Goal: Information Seeking & Learning: Learn about a topic

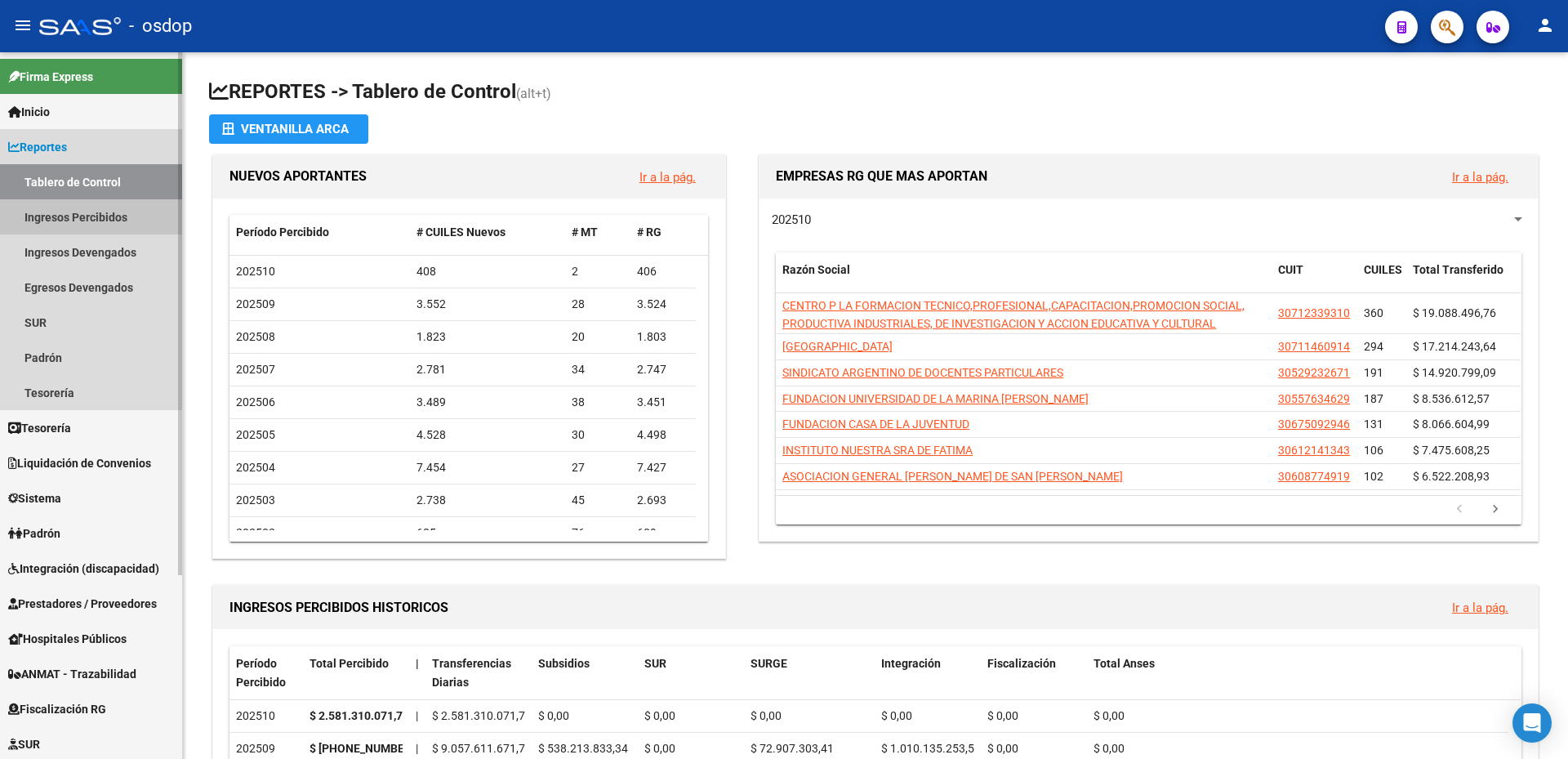
click at [70, 219] on link "Ingresos Percibidos" at bounding box center [91, 217] width 182 height 35
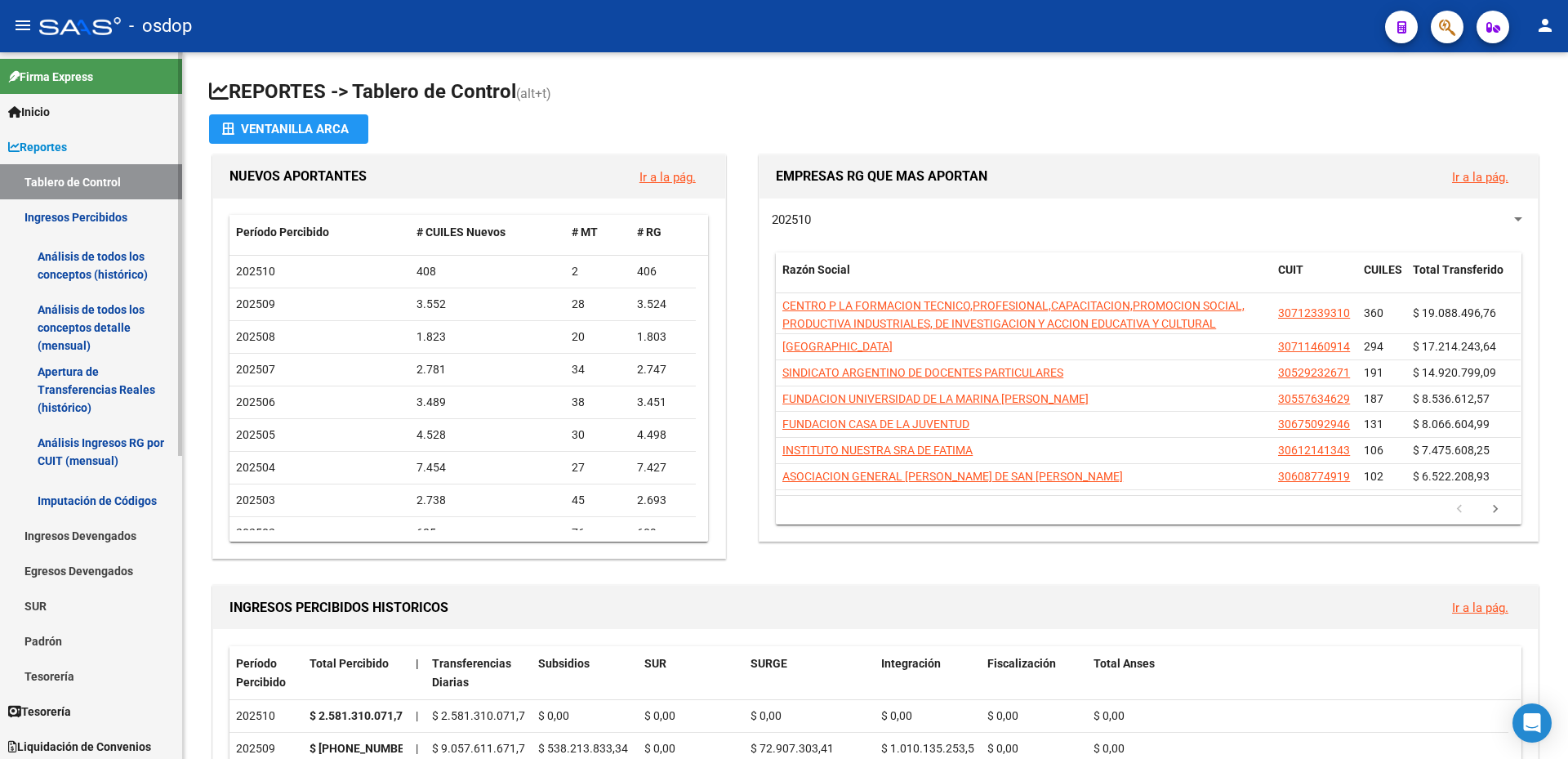
scroll to position [82, 0]
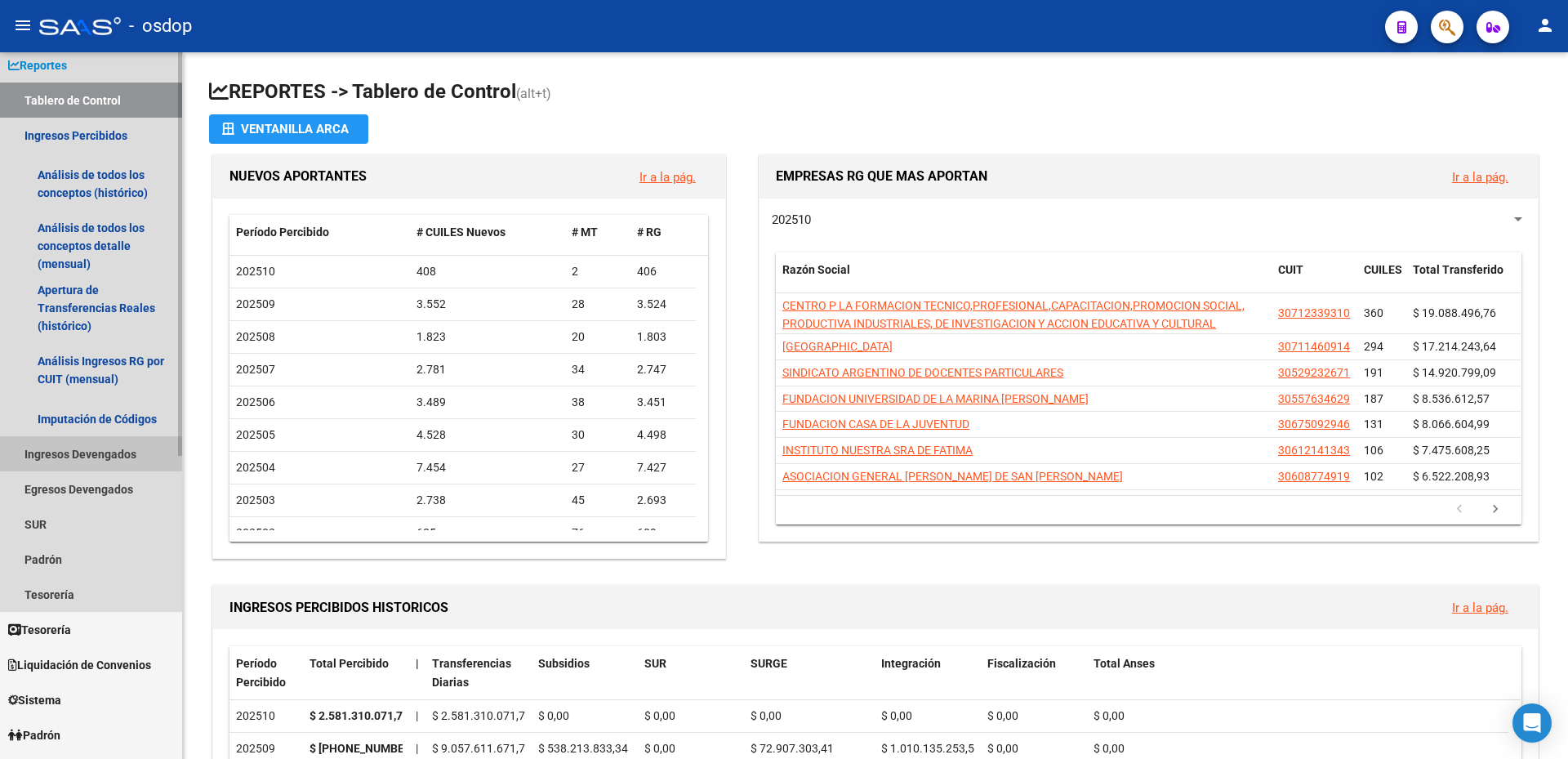
click at [79, 456] on link "Ingresos Devengados" at bounding box center [91, 454] width 182 height 35
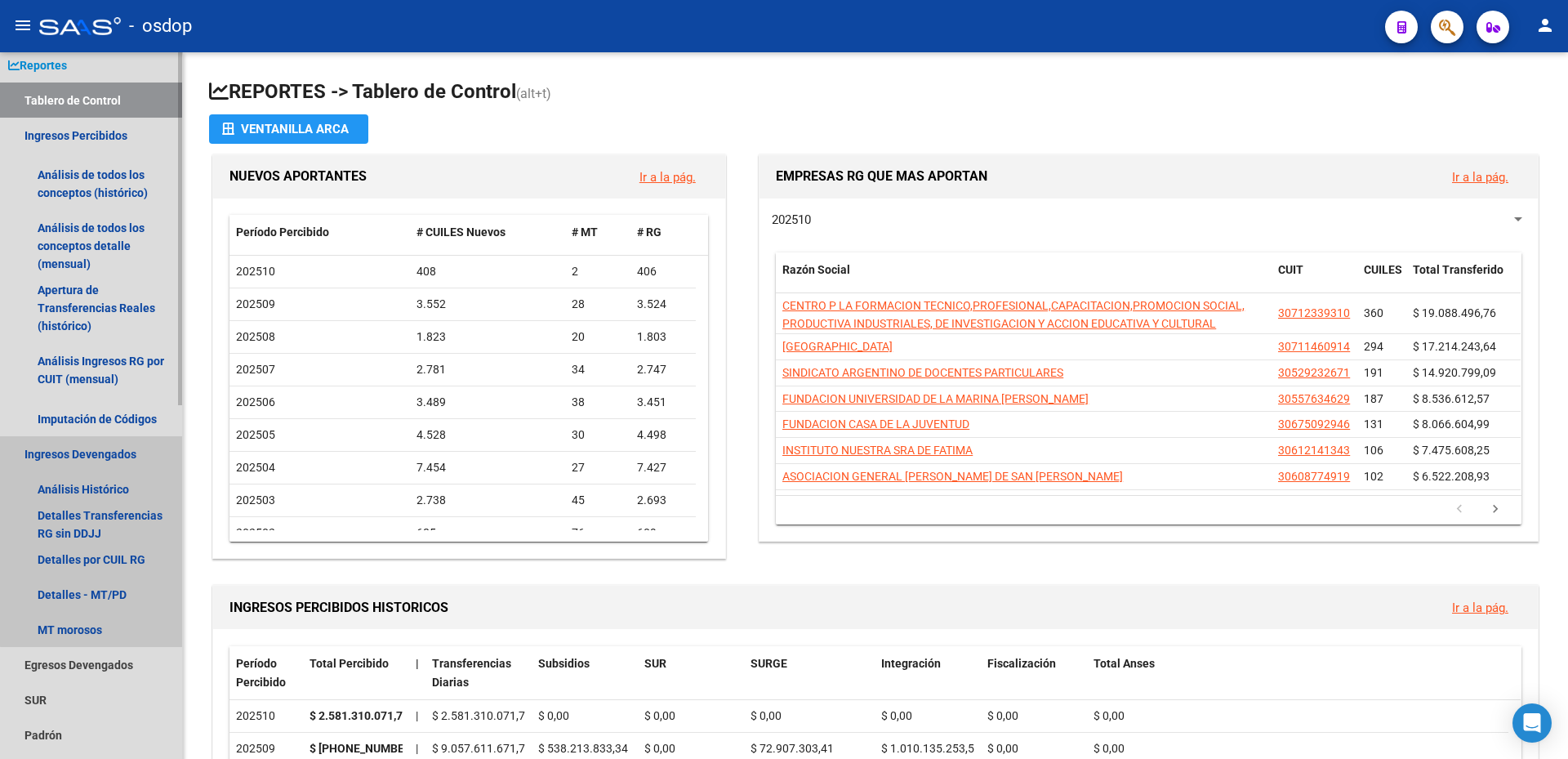
click at [106, 447] on link "Ingresos Devengados" at bounding box center [91, 454] width 182 height 35
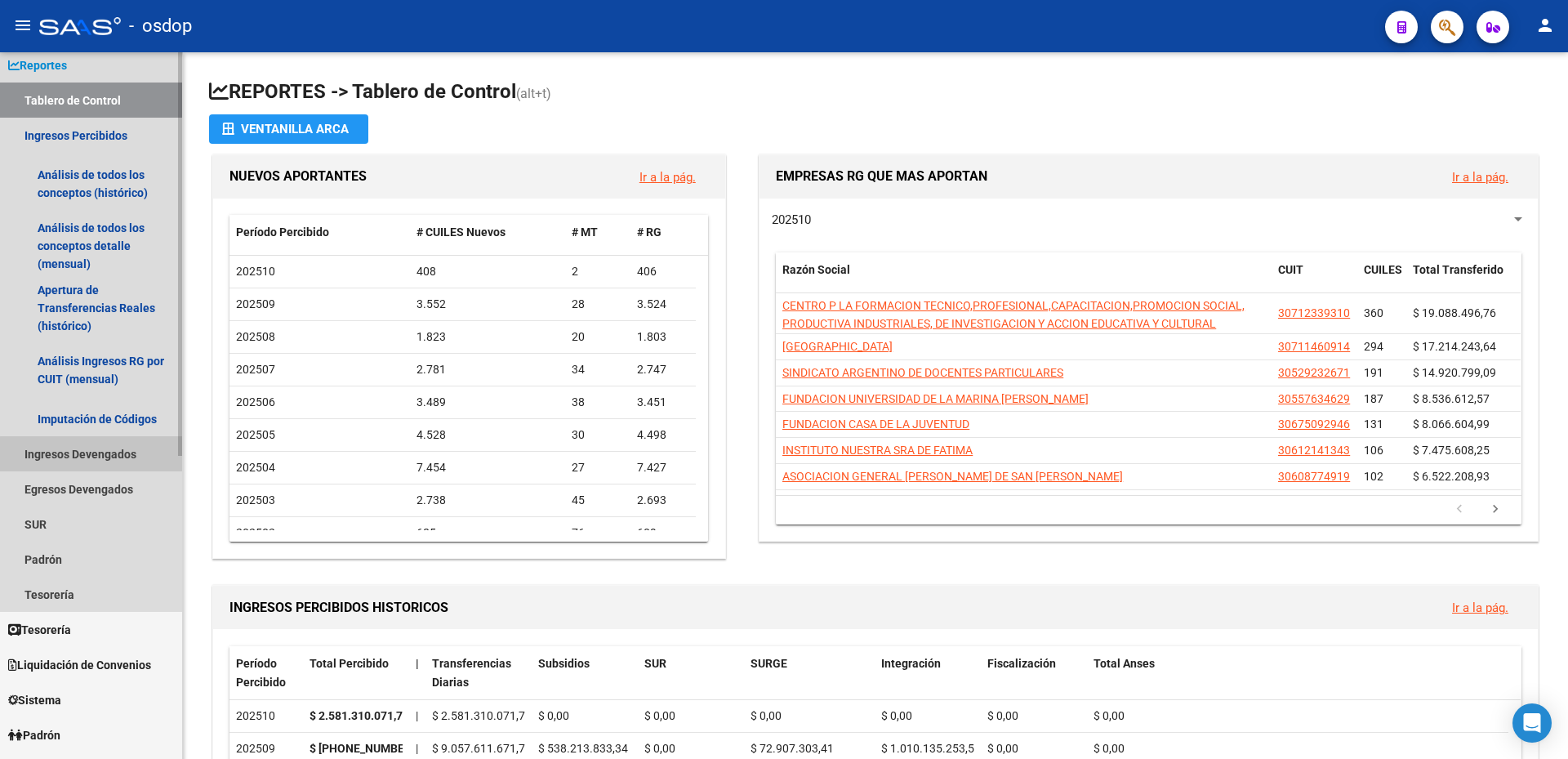
click at [110, 455] on link "Ingresos Devengados" at bounding box center [91, 454] width 182 height 35
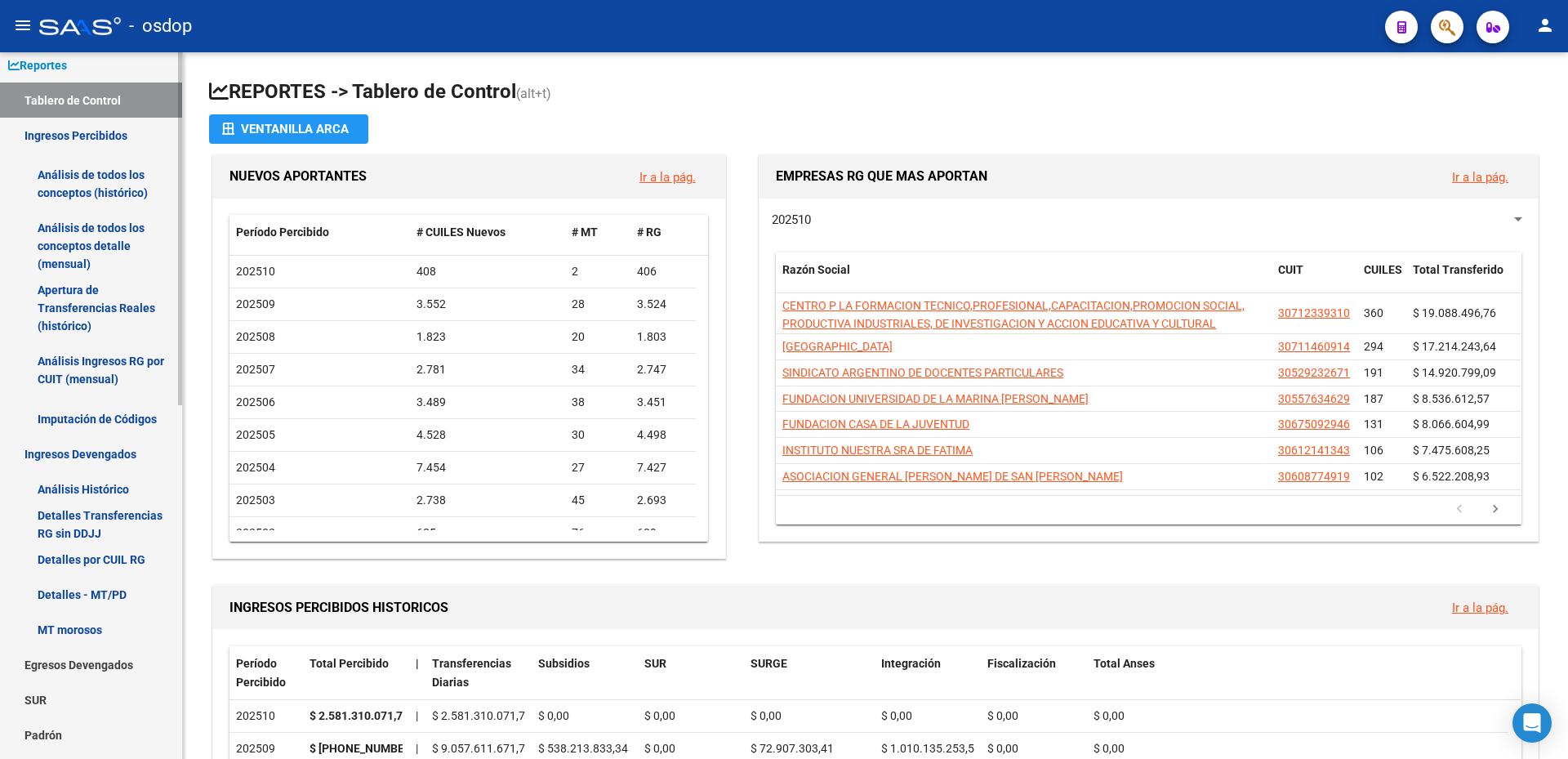
click at [91, 520] on link "Detalles Transferencias RG sin DDJJ" at bounding box center [91, 524] width 182 height 35
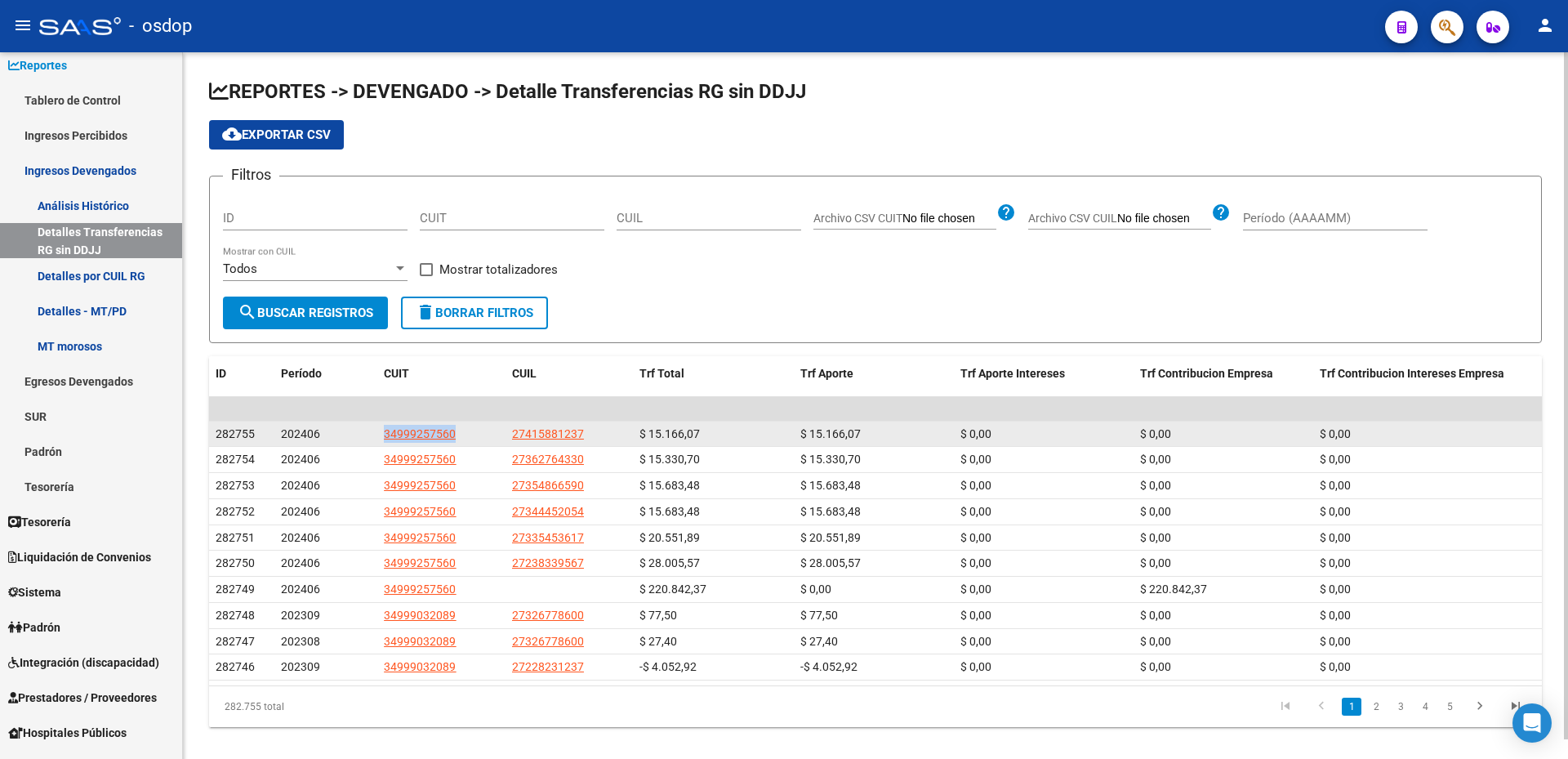
drag, startPoint x: 381, startPoint y: 435, endPoint x: 471, endPoint y: 428, distance: 90.3
click at [471, 428] on datatable-body-cell "34999257560" at bounding box center [440, 434] width 127 height 25
copy span "34999257560"
drag, startPoint x: 502, startPoint y: 427, endPoint x: 582, endPoint y: 429, distance: 80.0
click at [582, 429] on div "282755 202406 34999257560 27415881237 $ 15.166,07 $ 15.166,07 $ 0,00 $ 0,00 $ 0…" at bounding box center [875, 435] width 1333 height 26
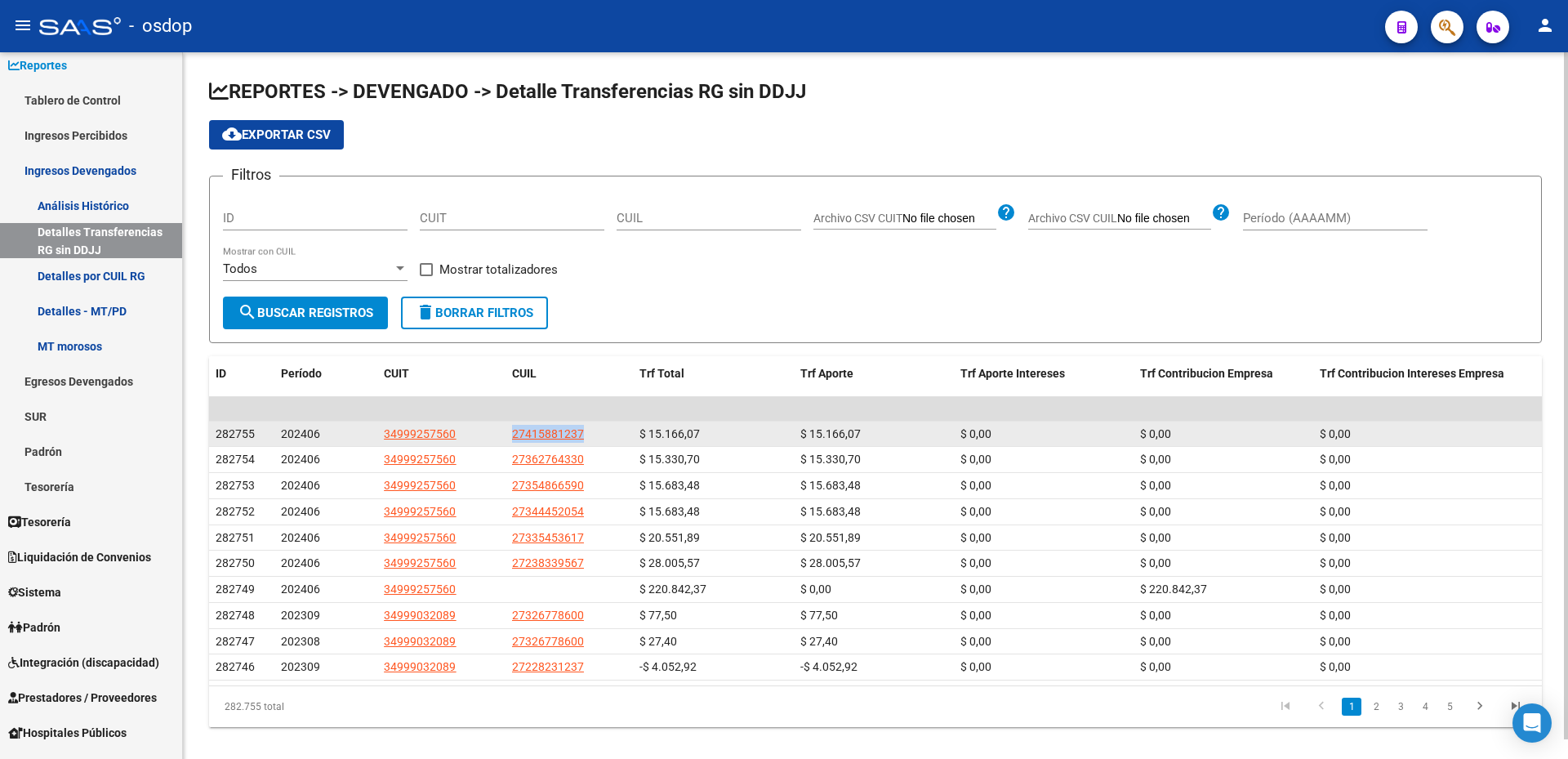
copy div "27415881237"
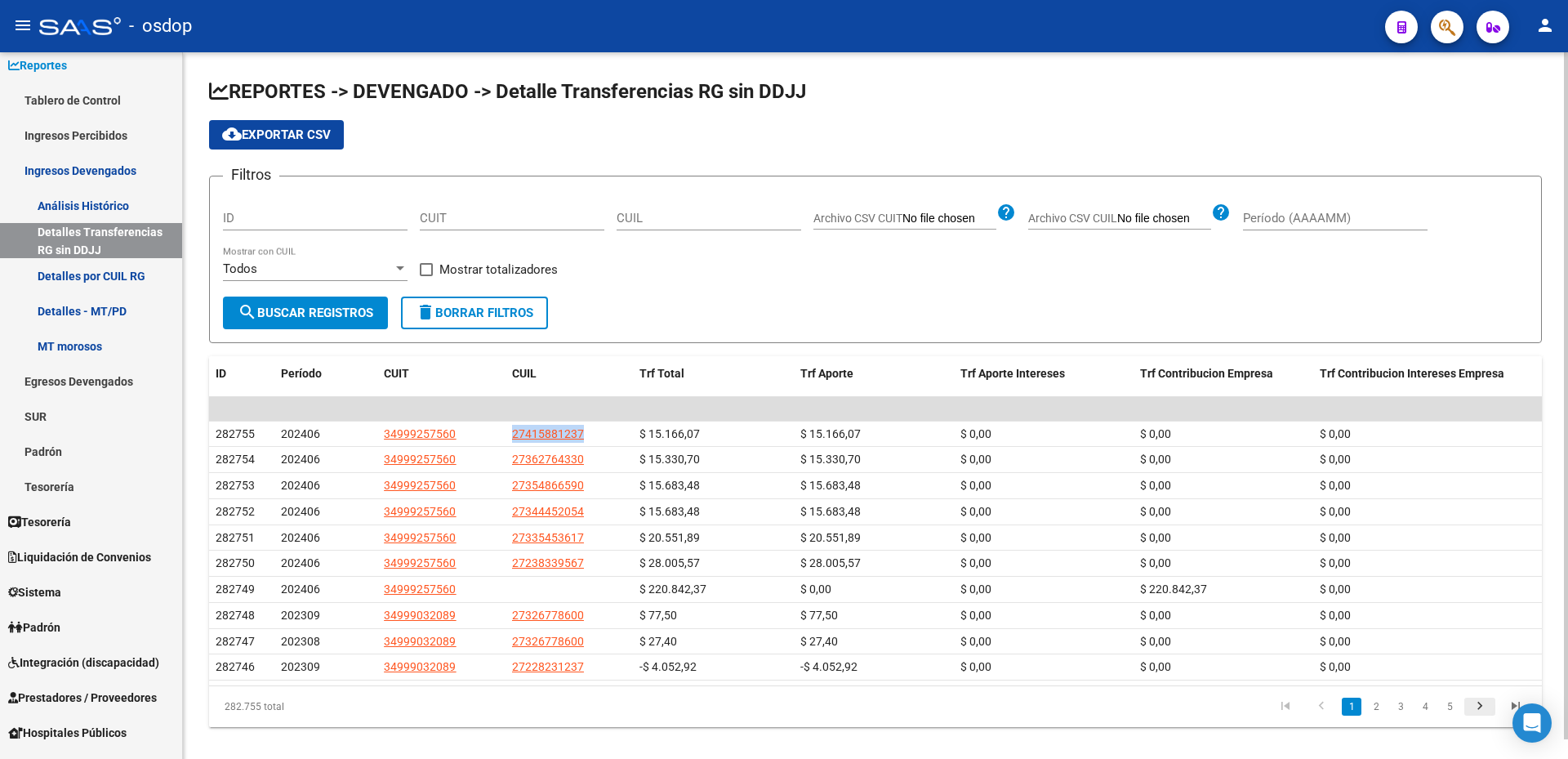
click at [1477, 708] on icon "go to next page" at bounding box center [1480, 708] width 21 height 19
click at [1286, 707] on icon "go to first page" at bounding box center [1286, 708] width 21 height 19
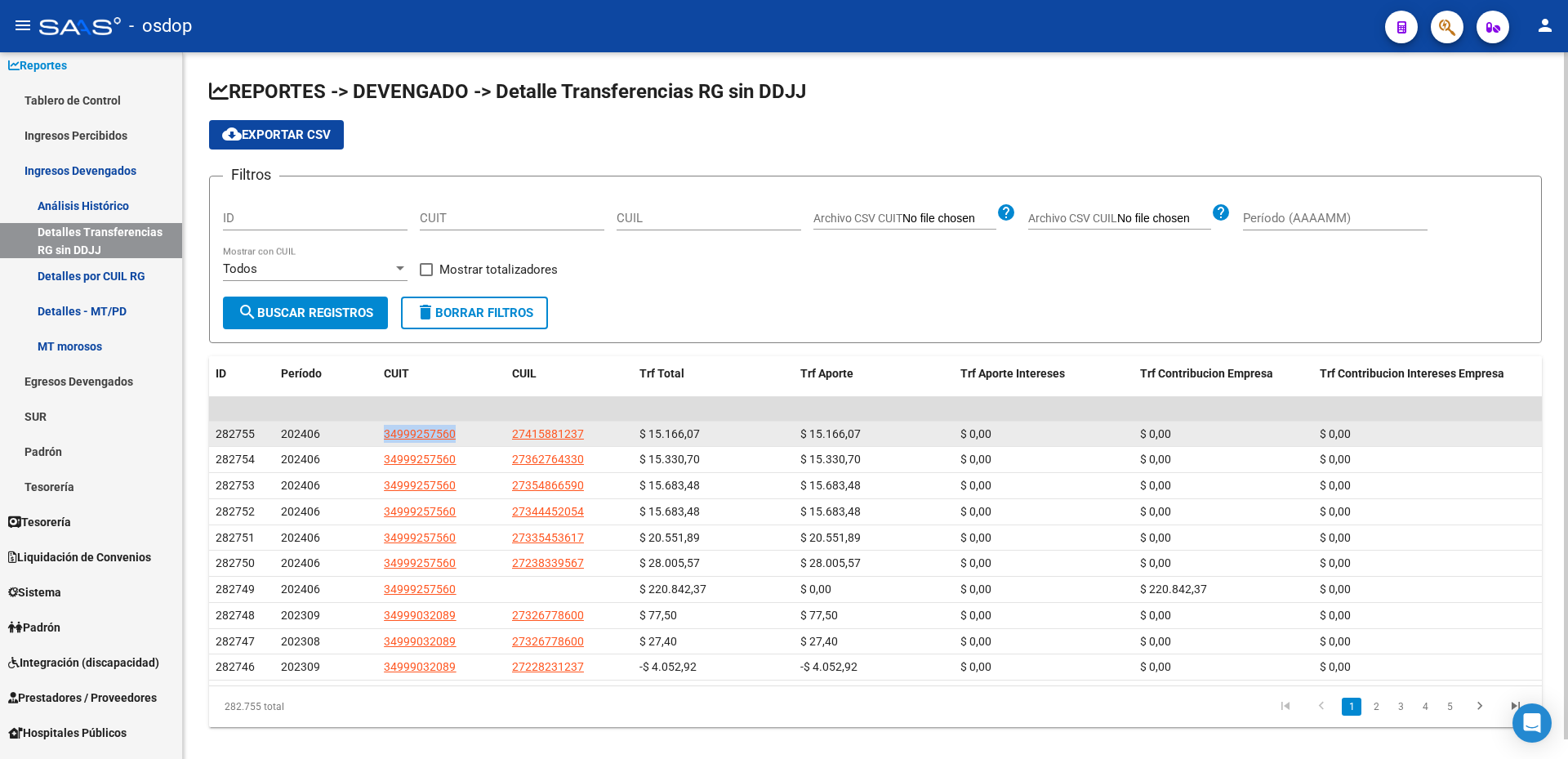
click at [467, 432] on div "34999257560" at bounding box center [441, 433] width 114 height 18
drag, startPoint x: 460, startPoint y: 431, endPoint x: 387, endPoint y: 435, distance: 73.1
click at [387, 435] on div "34999257560" at bounding box center [441, 433] width 114 height 18
copy span "34999257560"
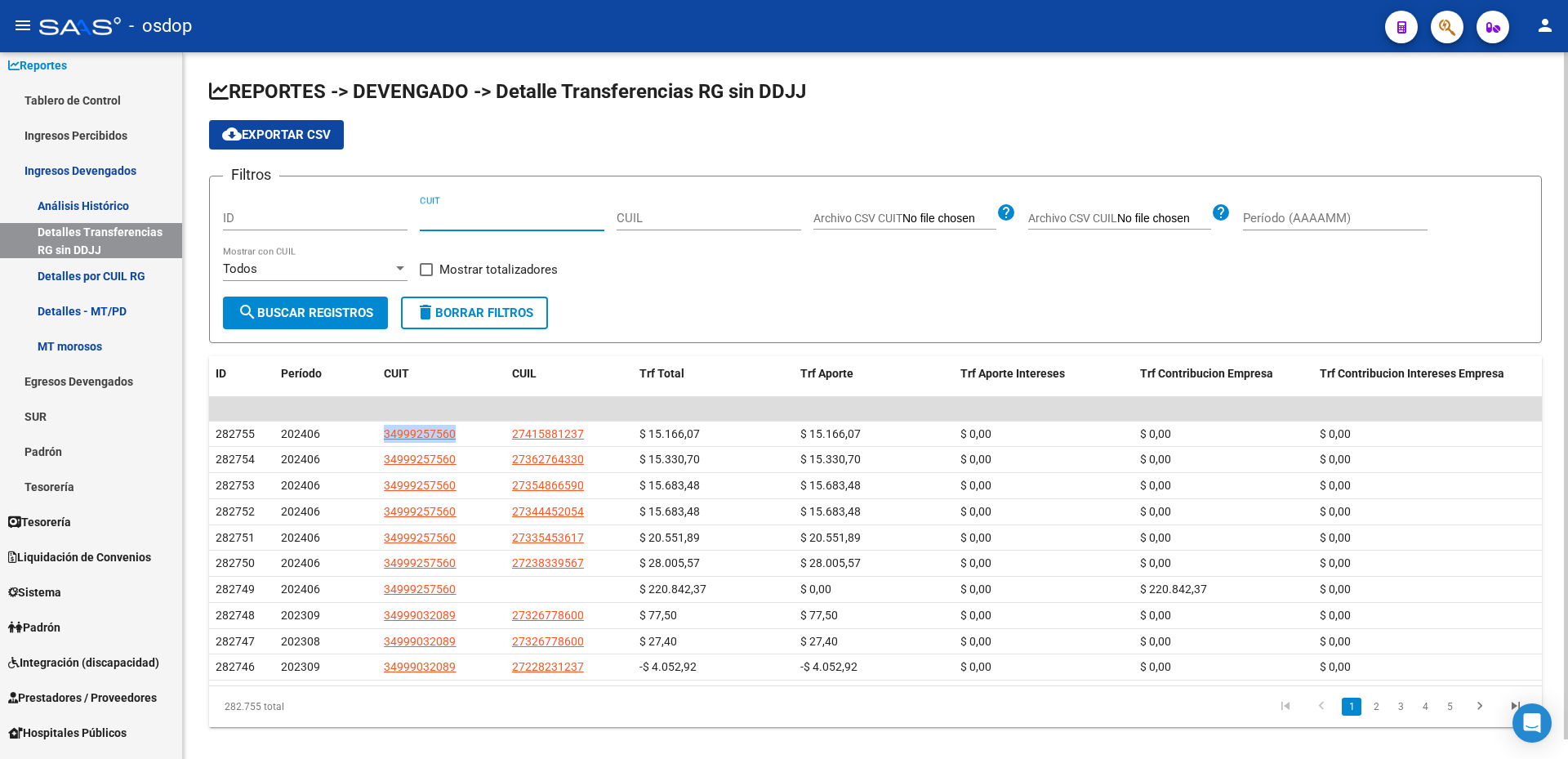
click at [471, 213] on input "CUIT" at bounding box center [512, 218] width 185 height 15
paste input "34-99925756-0"
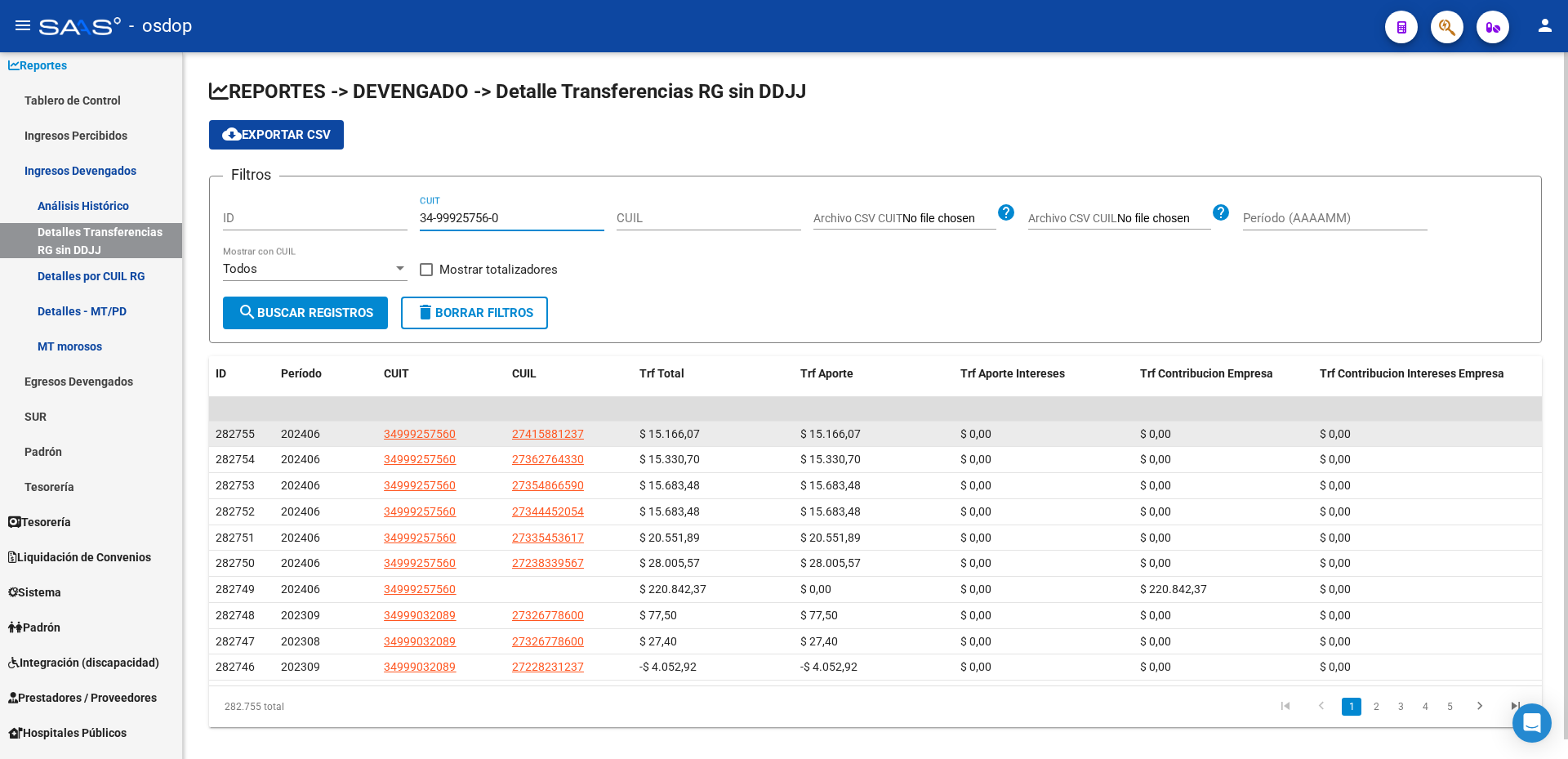
type input "34-99925756-0"
drag, startPoint x: 588, startPoint y: 433, endPoint x: 515, endPoint y: 430, distance: 73.1
click at [515, 430] on div "27415881237" at bounding box center [569, 433] width 114 height 18
copy span "27415881237"
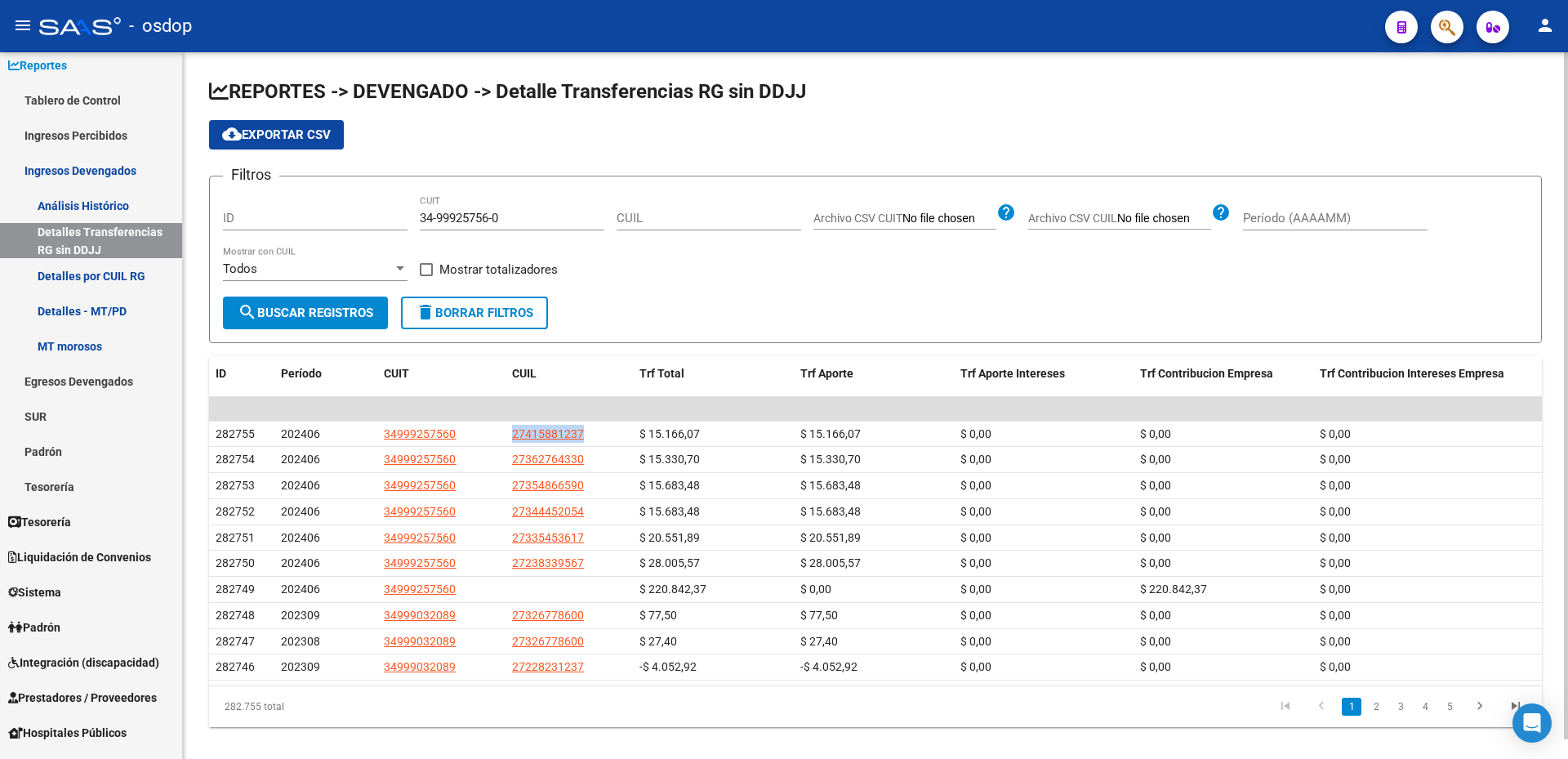
click at [720, 216] on input "CUIL" at bounding box center [709, 218] width 185 height 15
paste input "27-41588123-7"
type input "27-41588123-7"
click at [281, 311] on span "search Buscar Registros" at bounding box center [305, 312] width 136 height 15
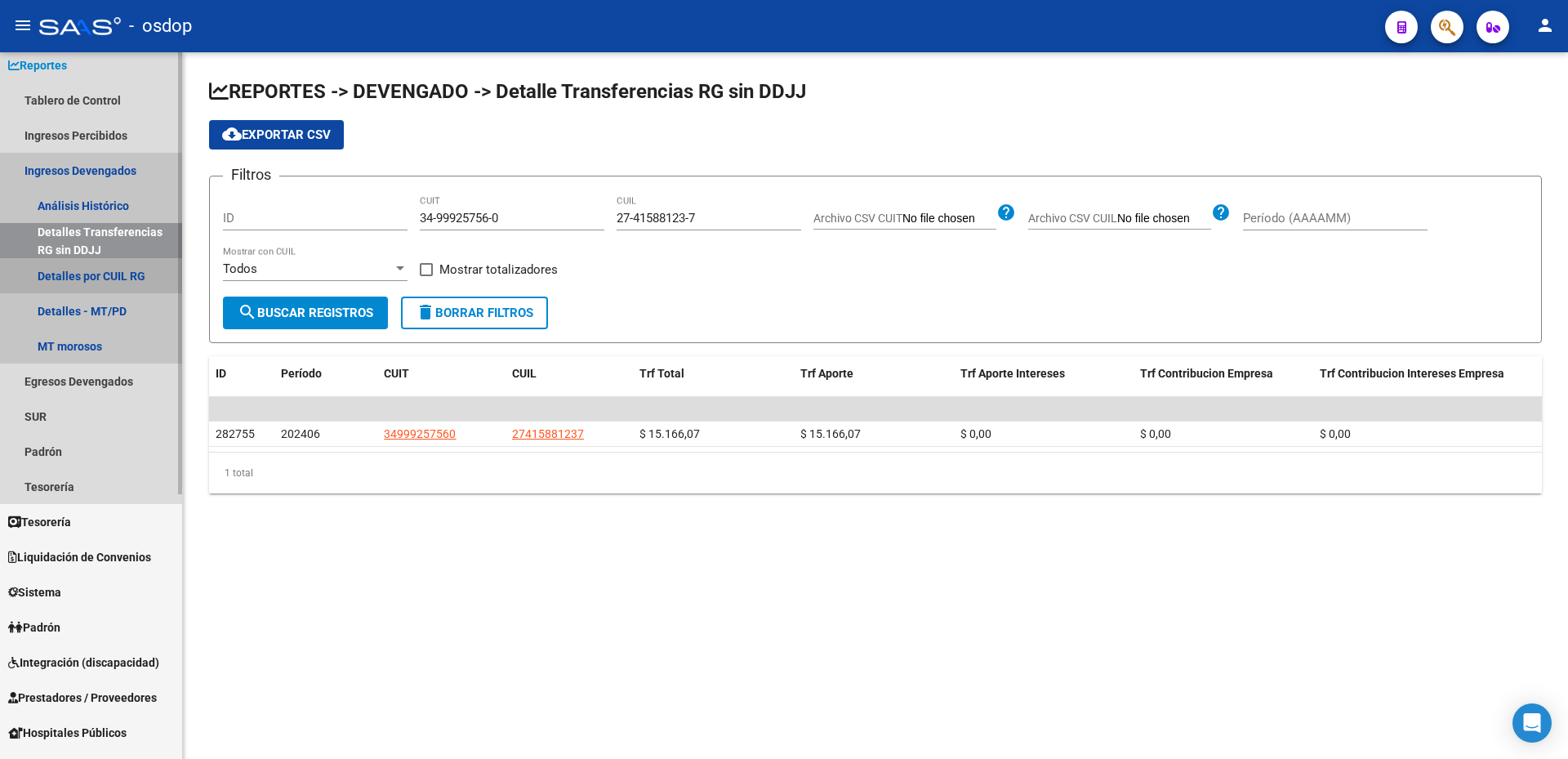
click at [110, 276] on link "Detalles por CUIL RG" at bounding box center [91, 276] width 182 height 35
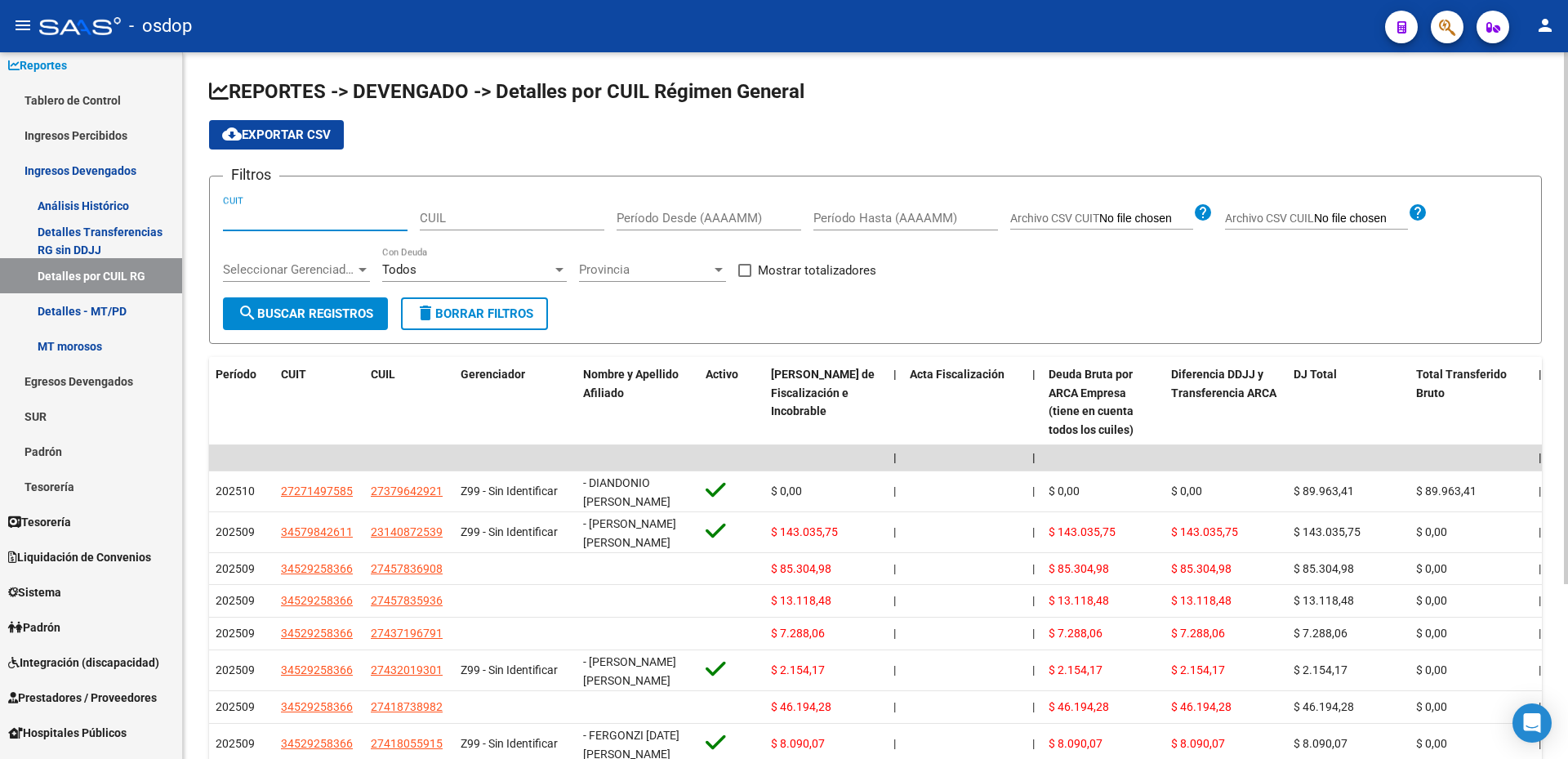
click at [317, 216] on input "CUIT" at bounding box center [315, 218] width 185 height 15
click at [525, 220] on input "CUIL" at bounding box center [512, 218] width 185 height 15
paste input "27-41588123-7"
type input "27-41588123-7"
click at [322, 221] on input "CUIT" at bounding box center [315, 218] width 185 height 15
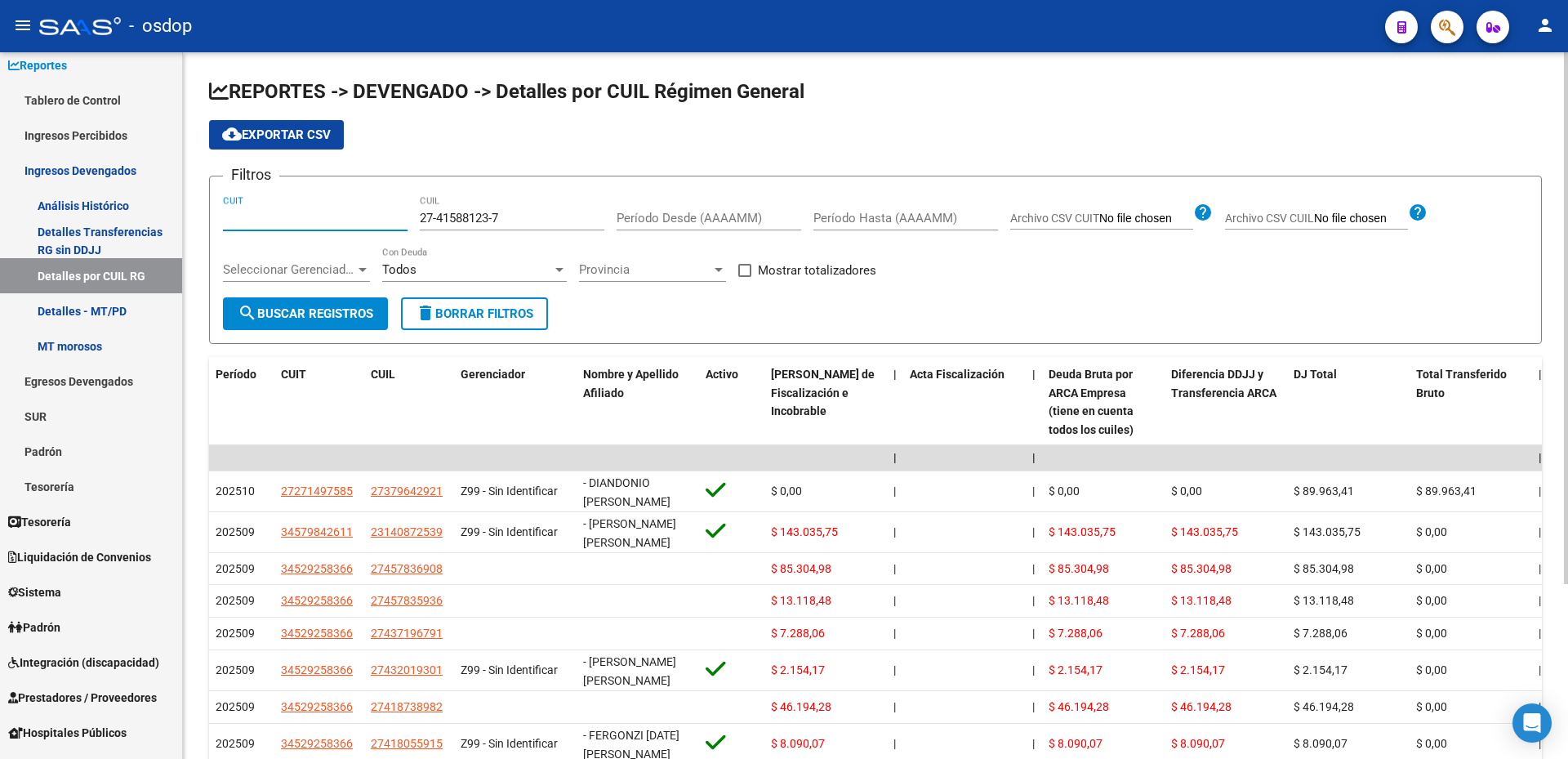
paste input "34-99925756-0"
type input "34-99925756-0"
click at [268, 310] on span "search Buscar Registros" at bounding box center [305, 313] width 136 height 15
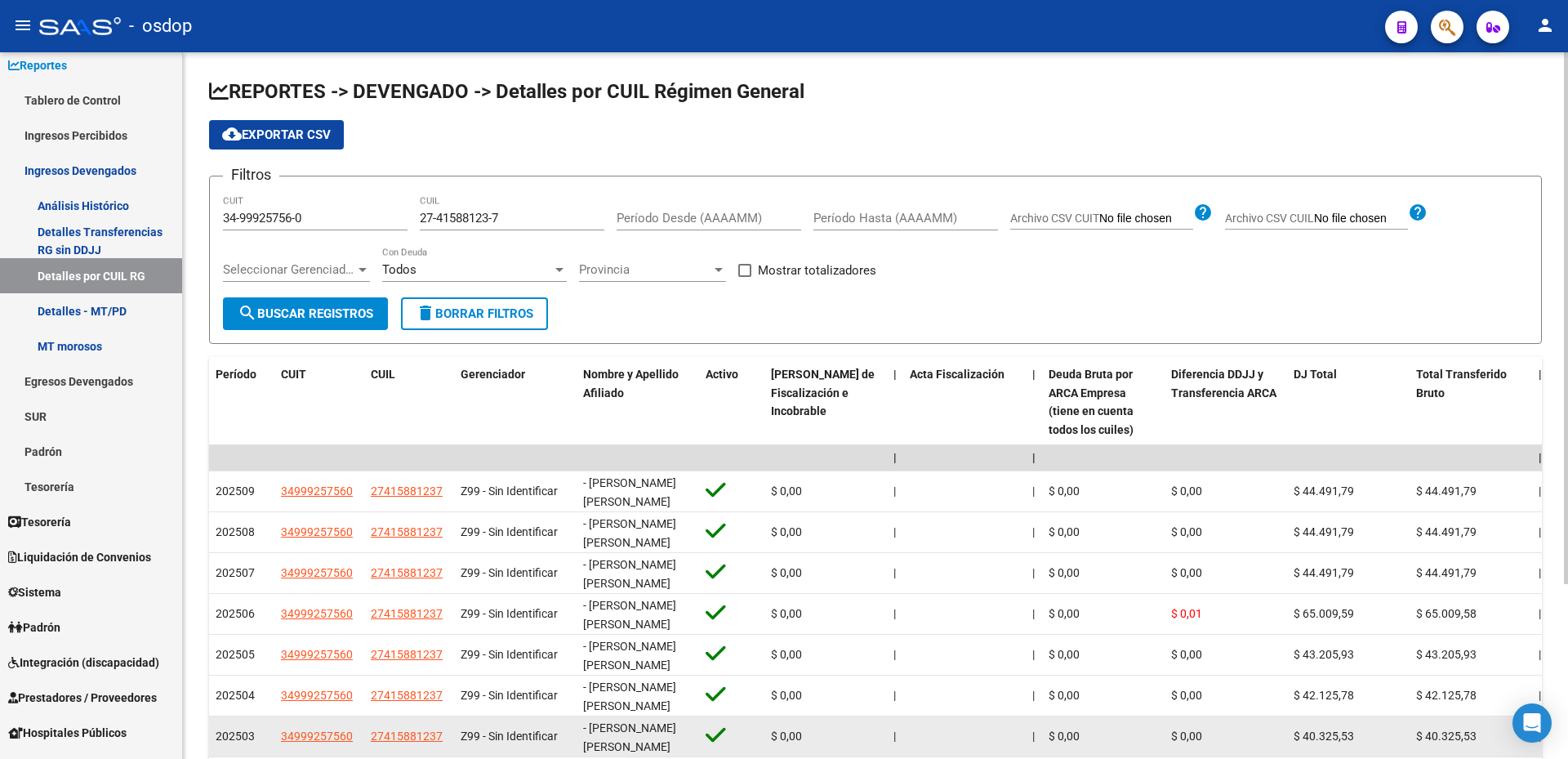
scroll to position [233, 0]
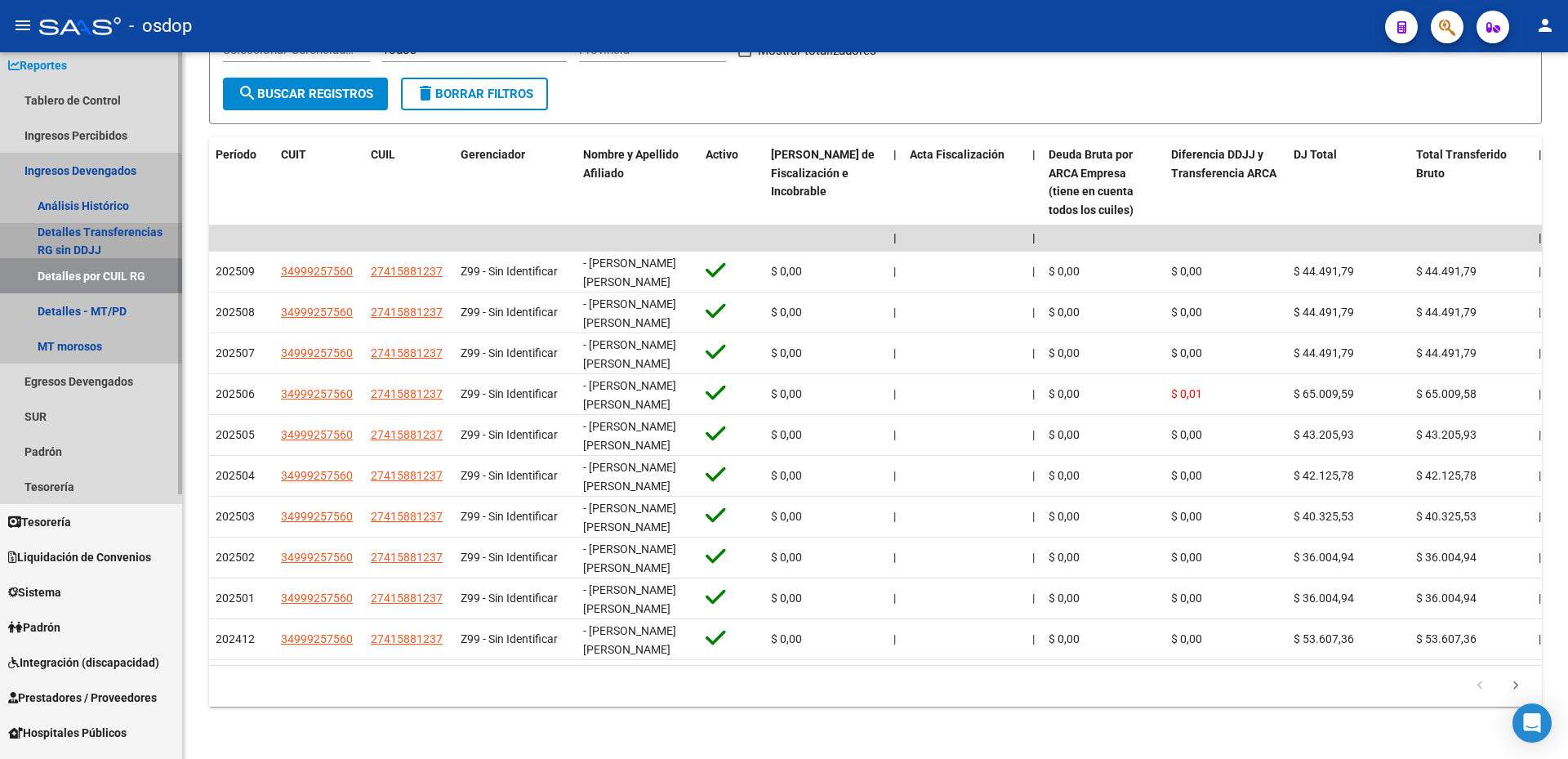
click at [145, 239] on link "Detalles Transferencias RG sin DDJJ" at bounding box center [91, 240] width 182 height 35
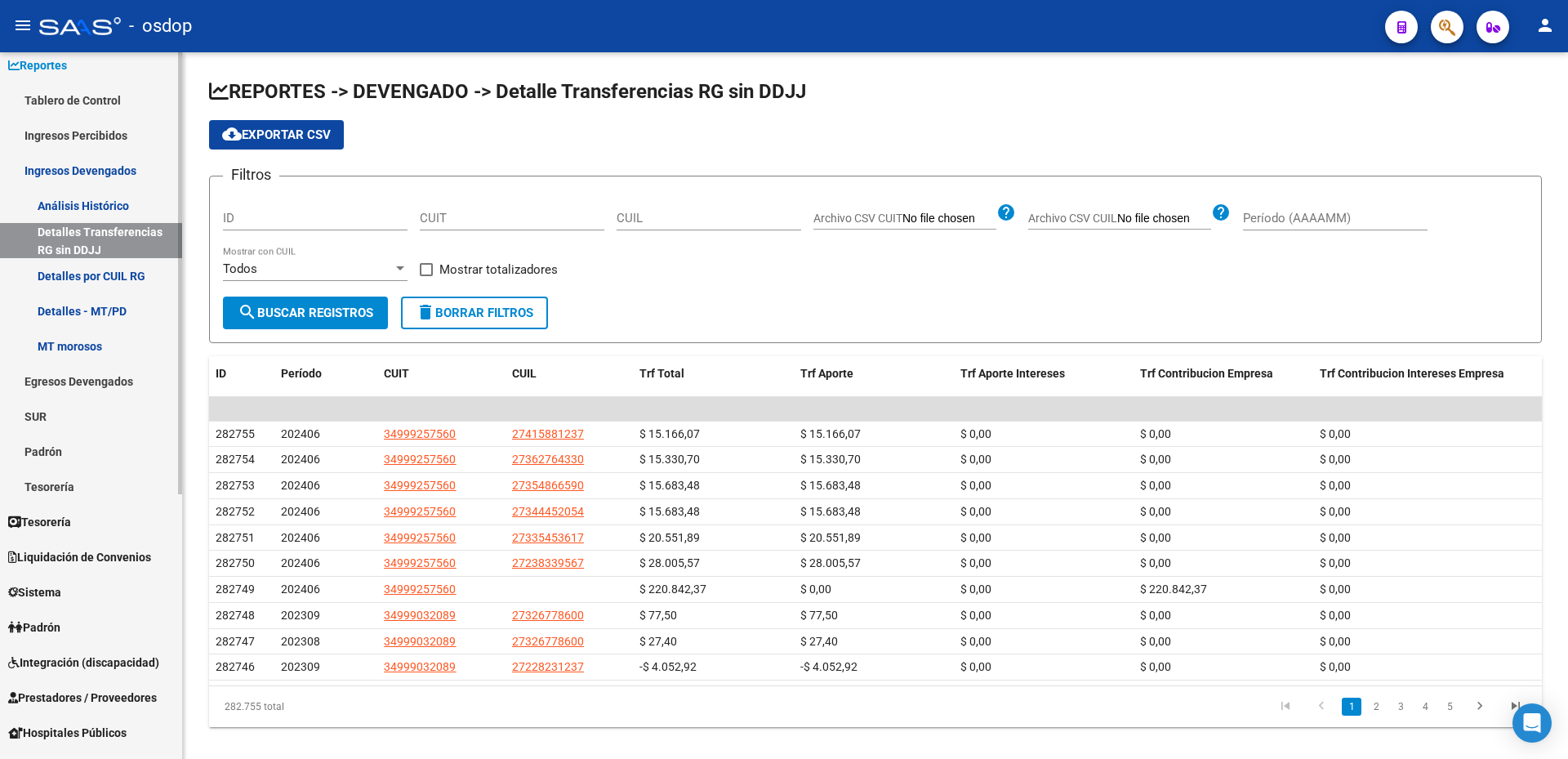
click at [121, 271] on link "Detalles por CUIL RG" at bounding box center [91, 276] width 182 height 35
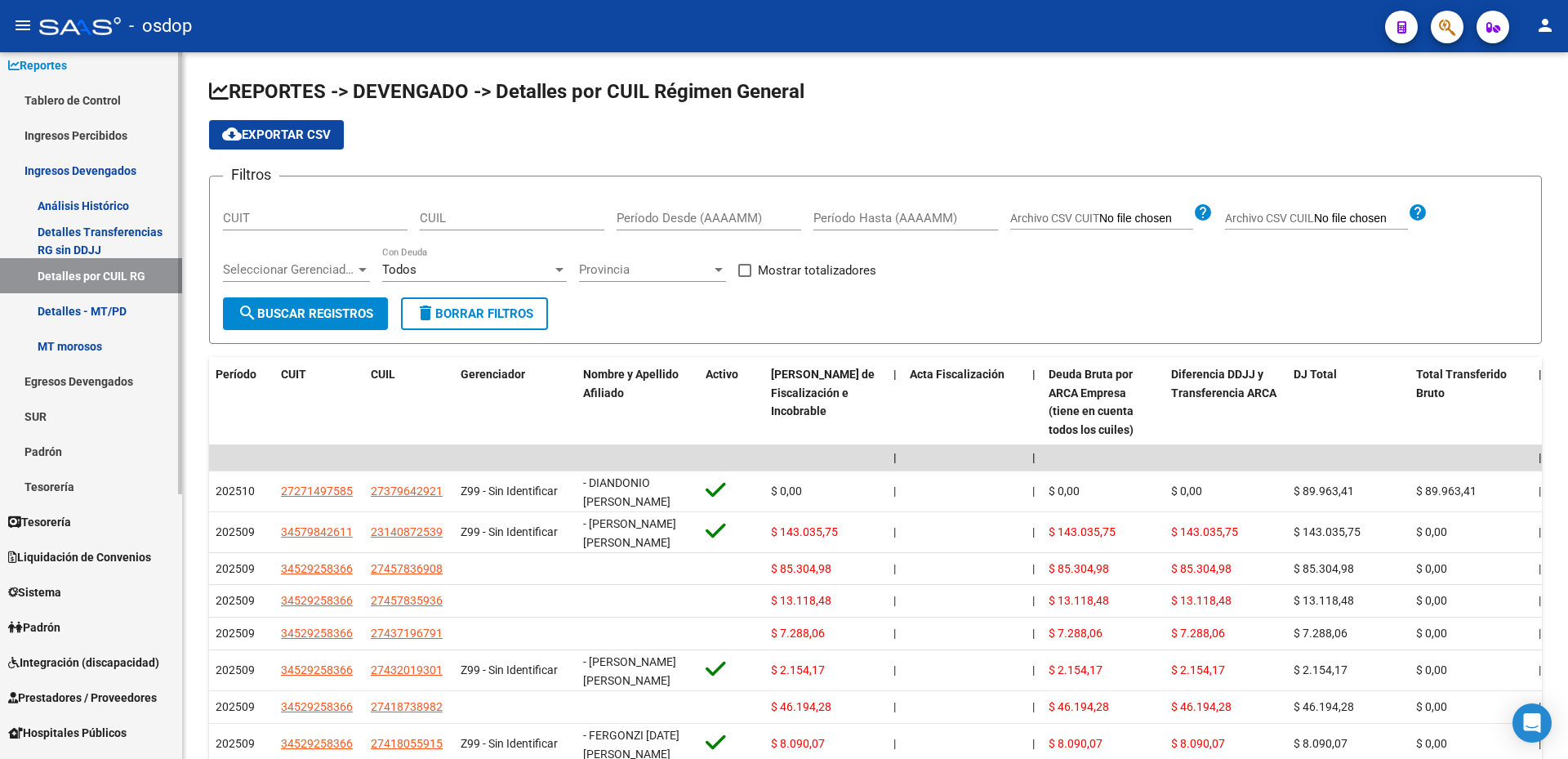
click at [77, 306] on link "Detalles - MT/PD" at bounding box center [91, 311] width 182 height 35
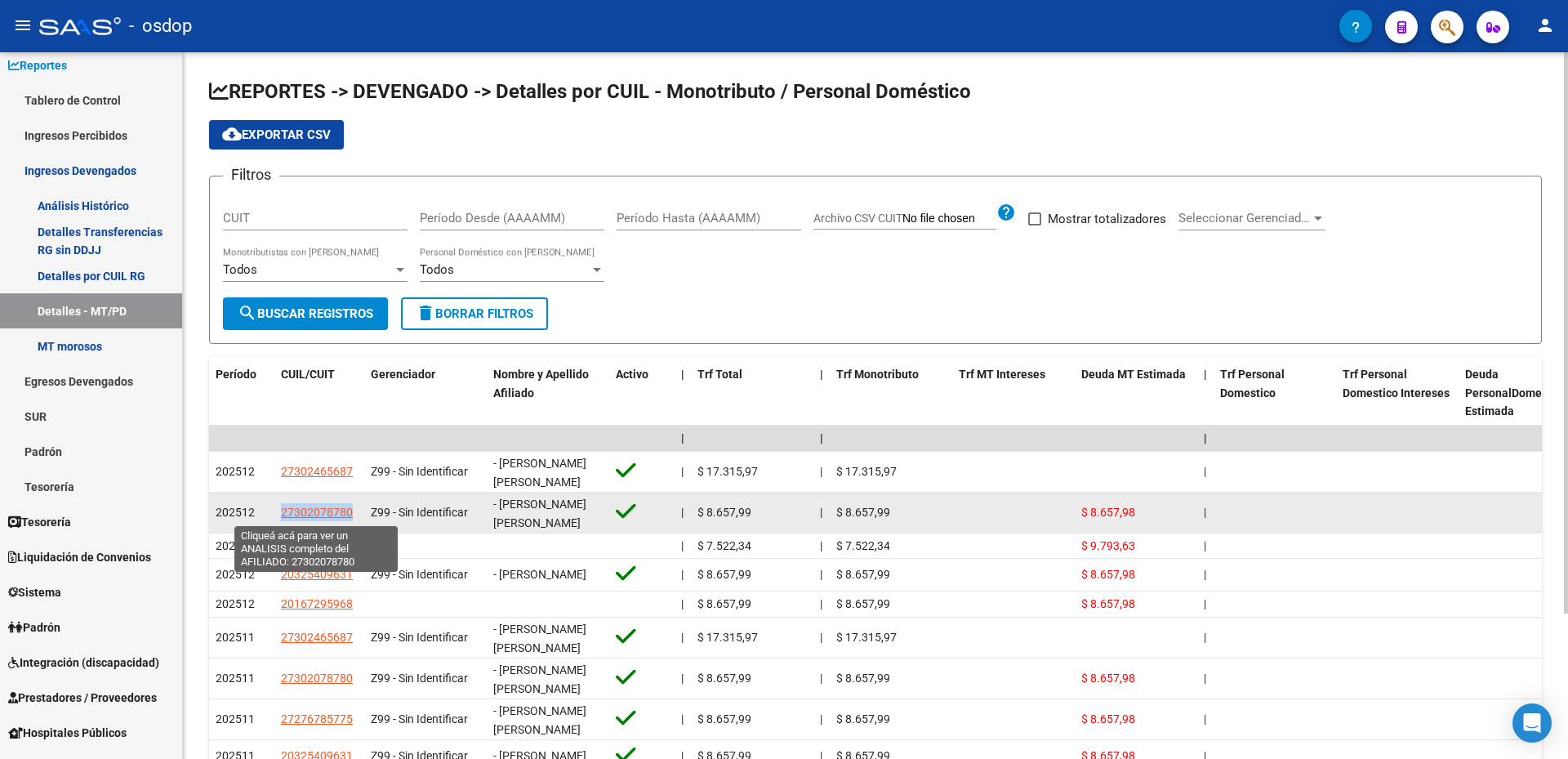
drag, startPoint x: 357, startPoint y: 512, endPoint x: 282, endPoint y: 512, distance: 75.0
click at [282, 512] on div "27302078780" at bounding box center [319, 512] width 77 height 18
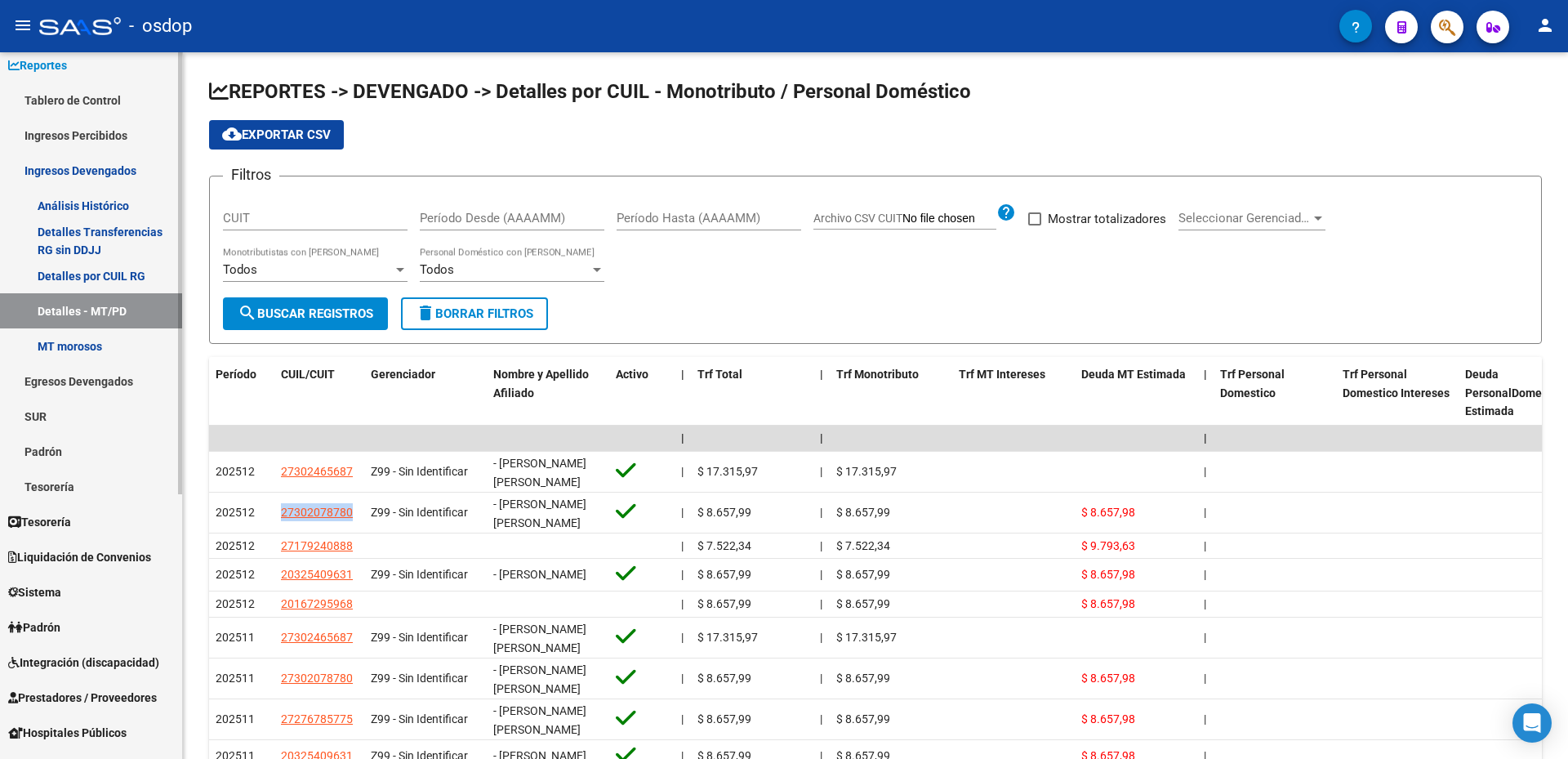
click at [73, 206] on link "Análisis Histórico" at bounding box center [91, 205] width 182 height 35
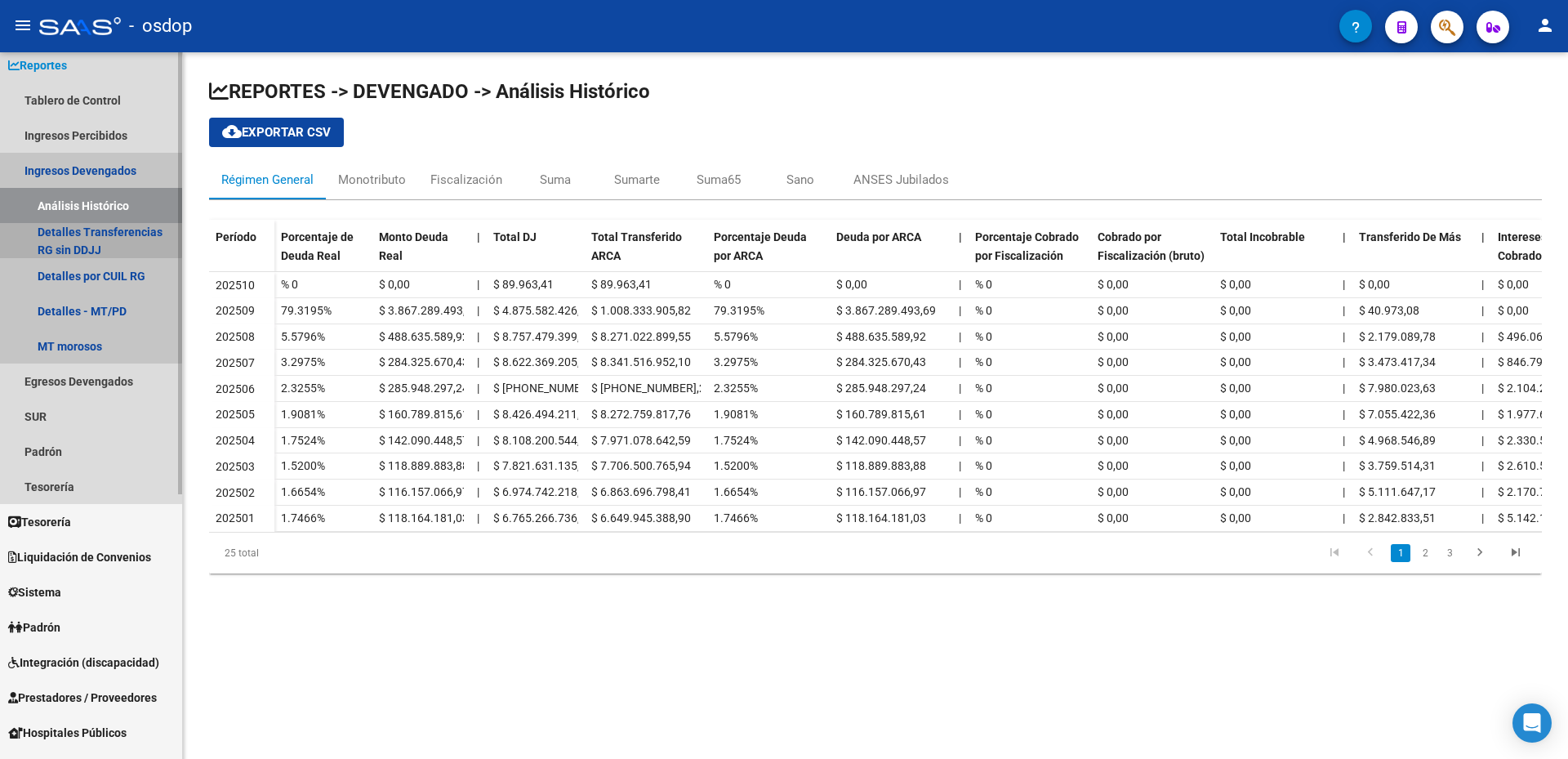
click at [58, 233] on link "Detalles Transferencias RG sin DDJJ" at bounding box center [91, 240] width 182 height 35
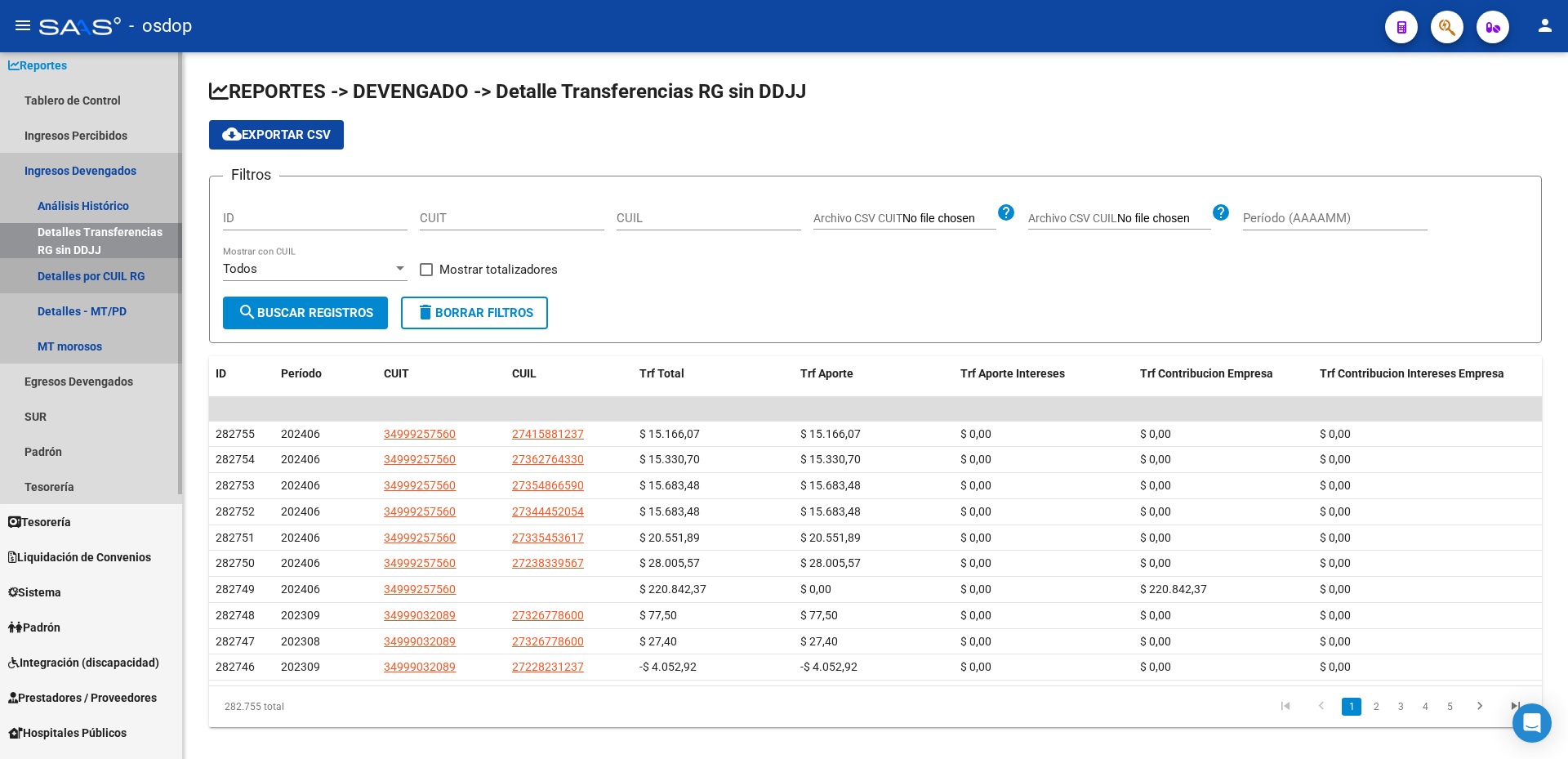
click at [118, 269] on link "Detalles por CUIL RG" at bounding box center [91, 276] width 182 height 35
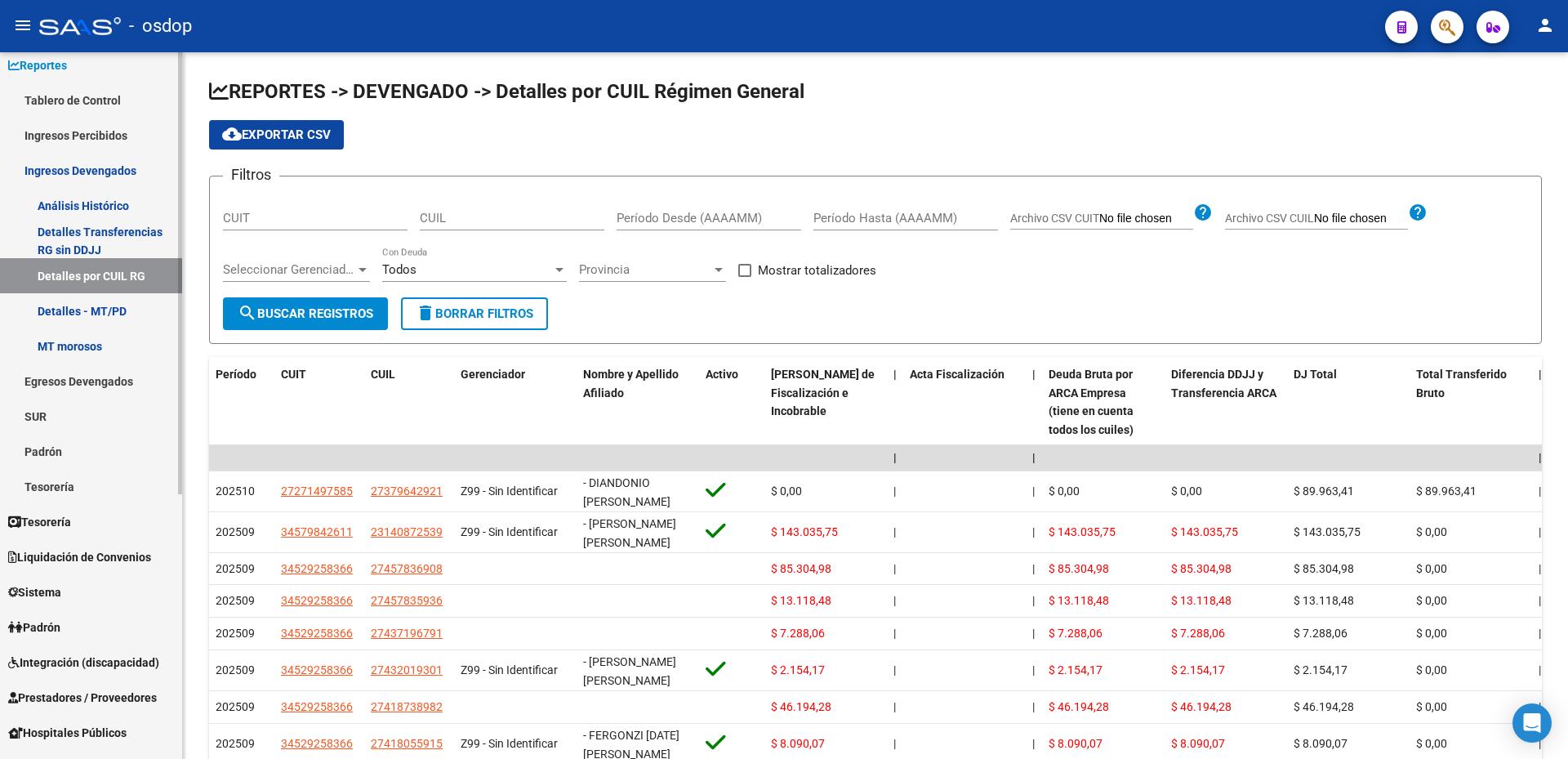
click at [66, 97] on link "Tablero de Control" at bounding box center [91, 100] width 182 height 35
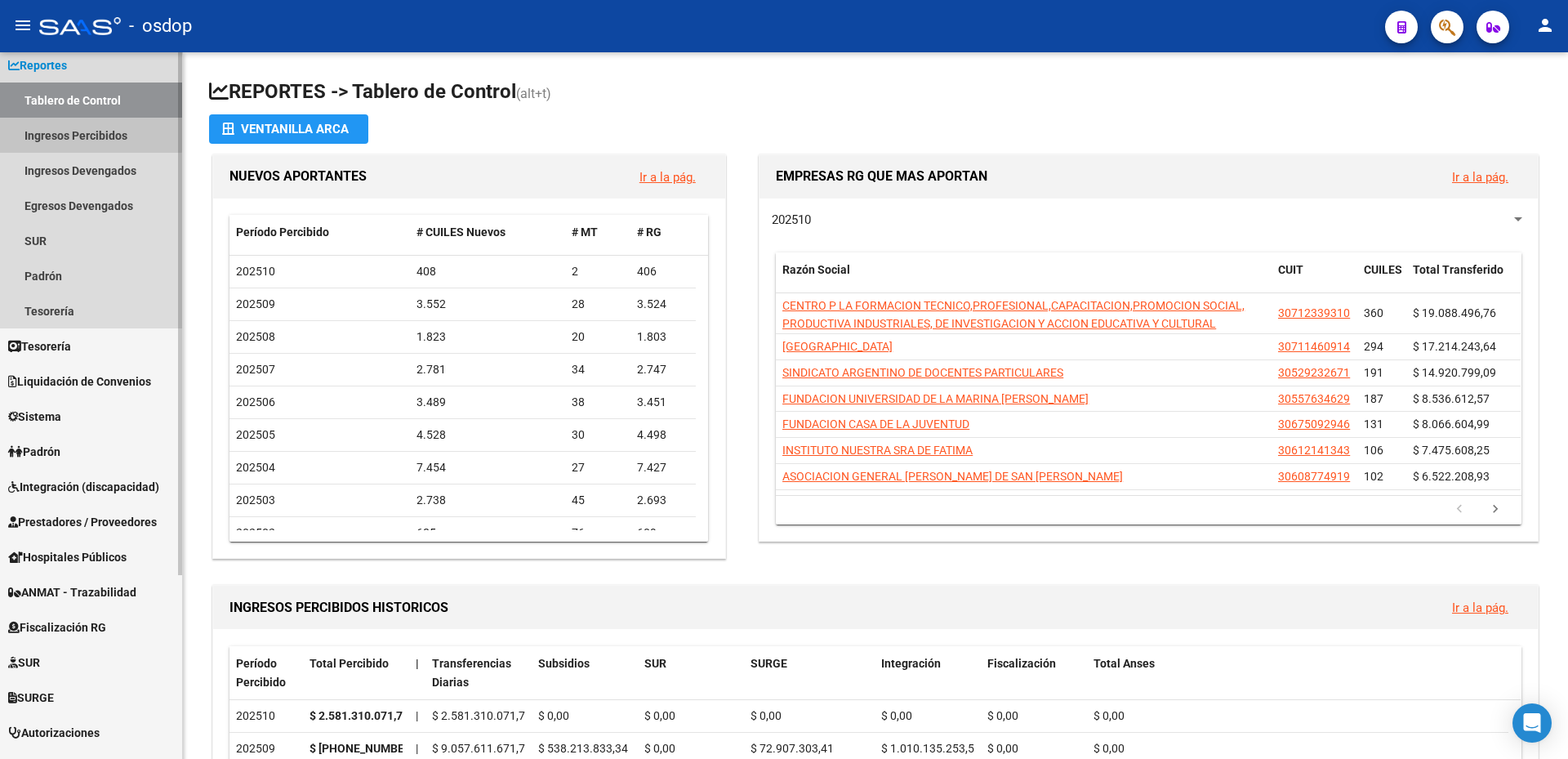
click at [82, 133] on link "Ingresos Percibidos" at bounding box center [91, 135] width 182 height 35
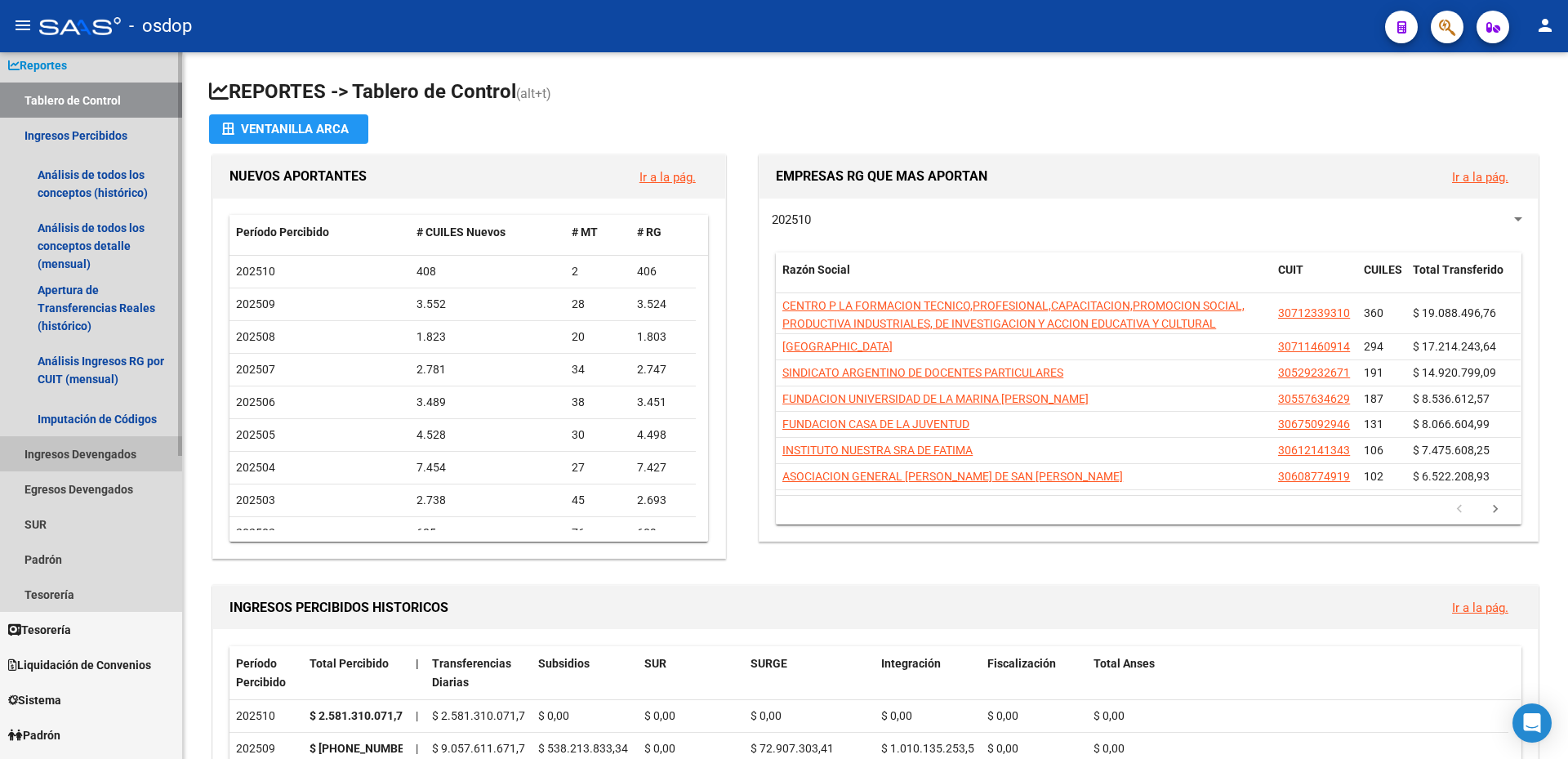
click at [101, 454] on link "Ingresos Devengados" at bounding box center [91, 454] width 182 height 35
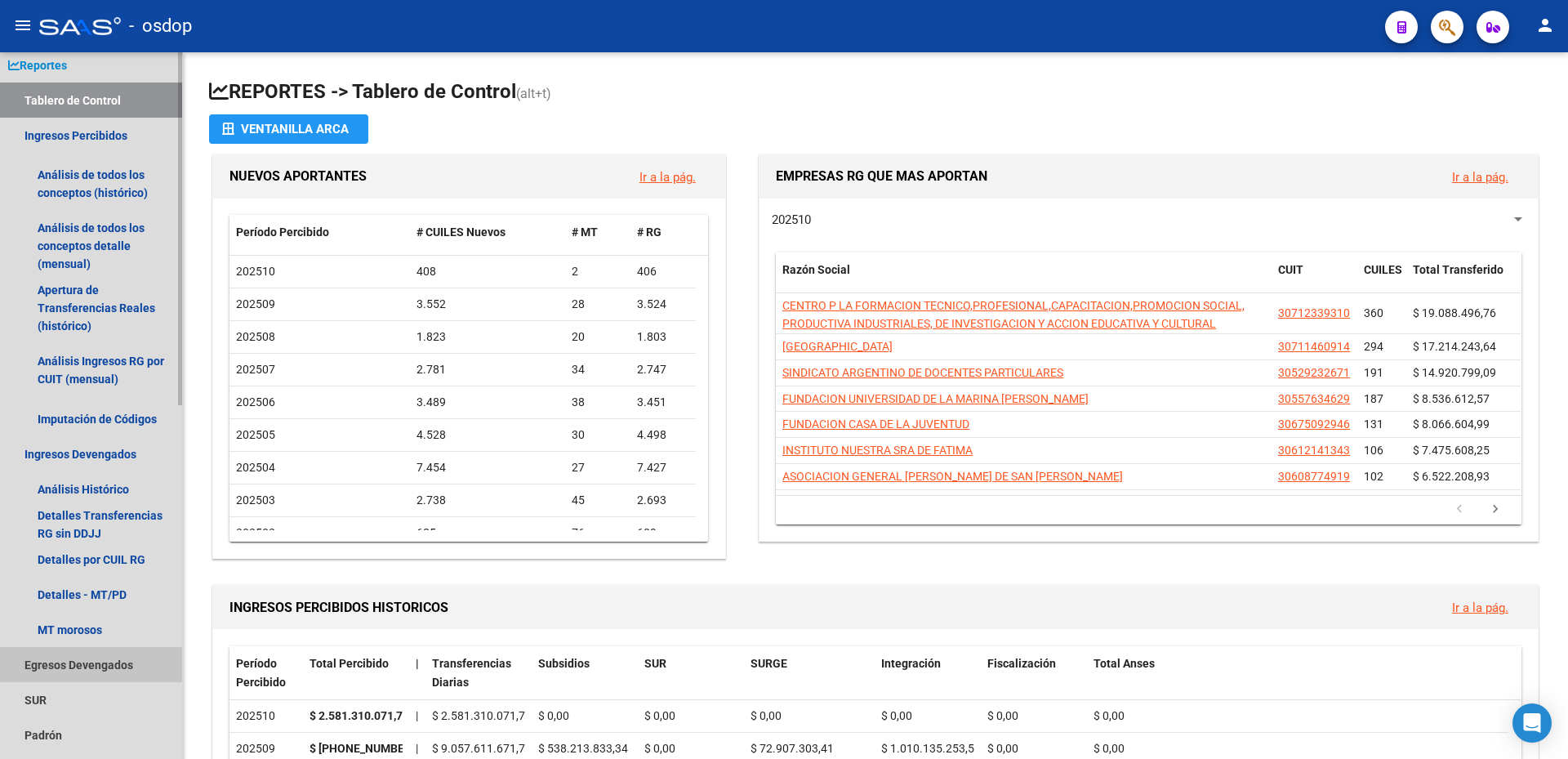
click at [66, 660] on link "Egresos Devengados" at bounding box center [91, 665] width 182 height 35
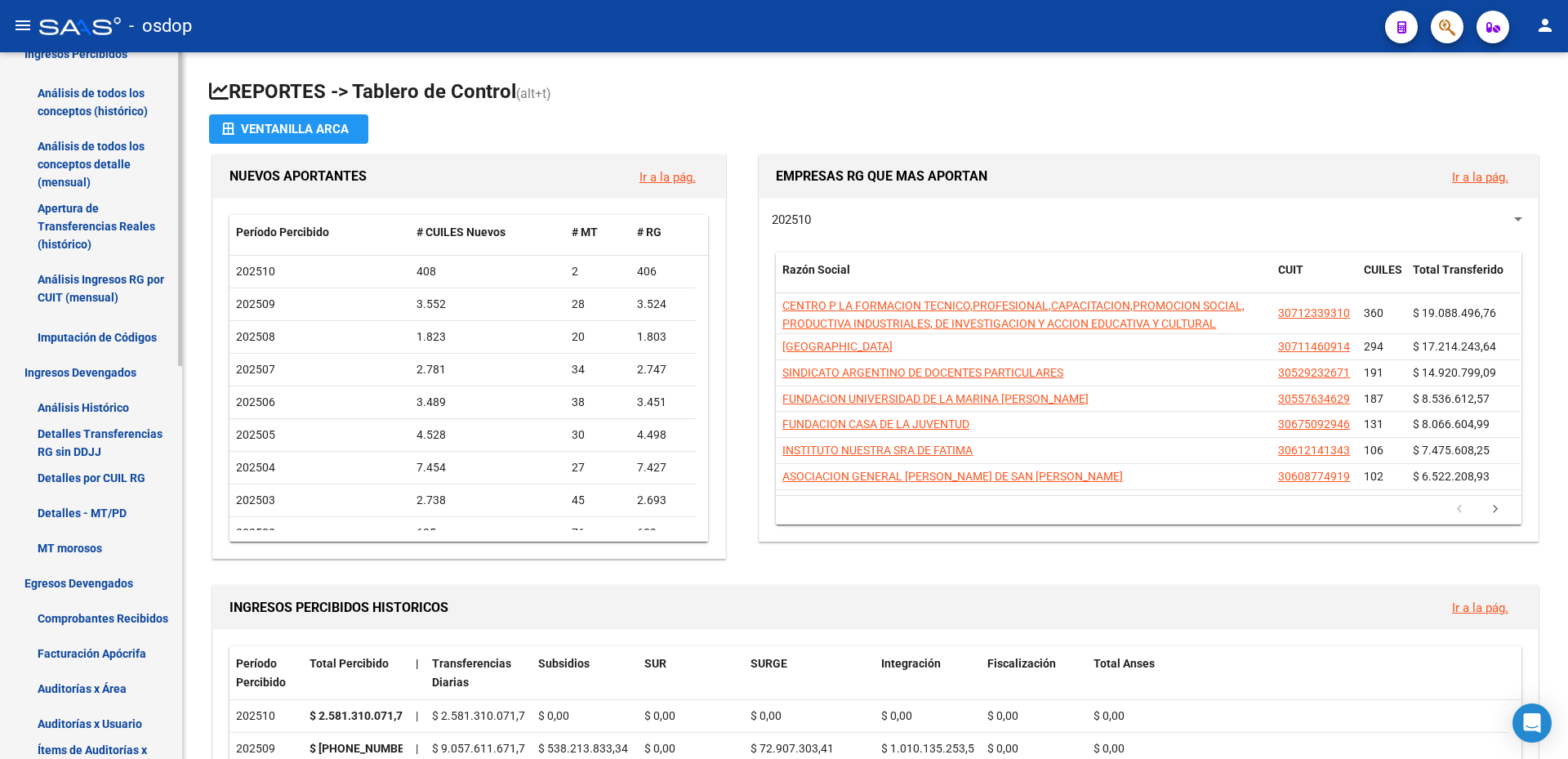
scroll to position [327, 0]
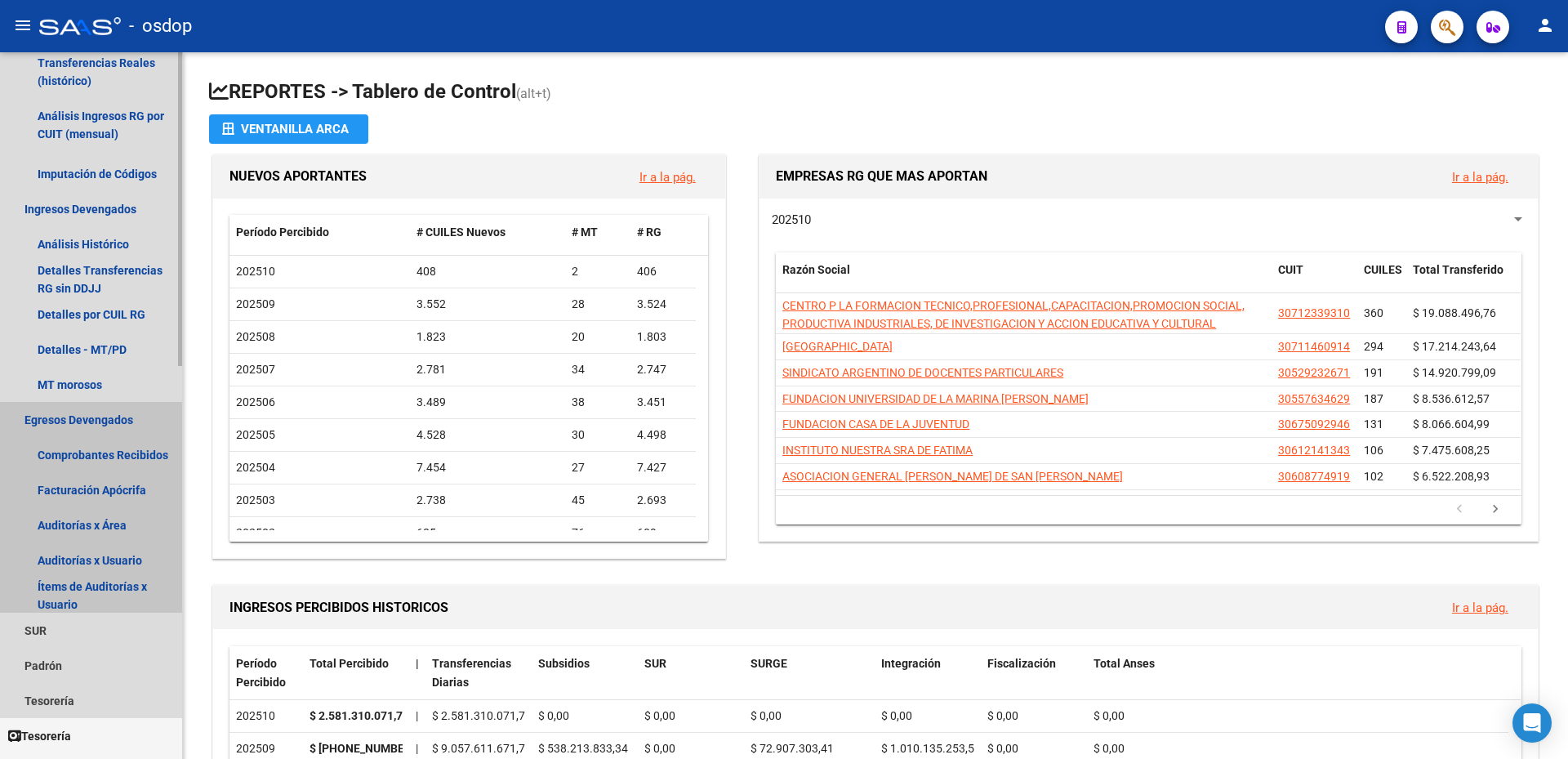
click at [85, 414] on link "Egresos Devengados" at bounding box center [91, 419] width 182 height 35
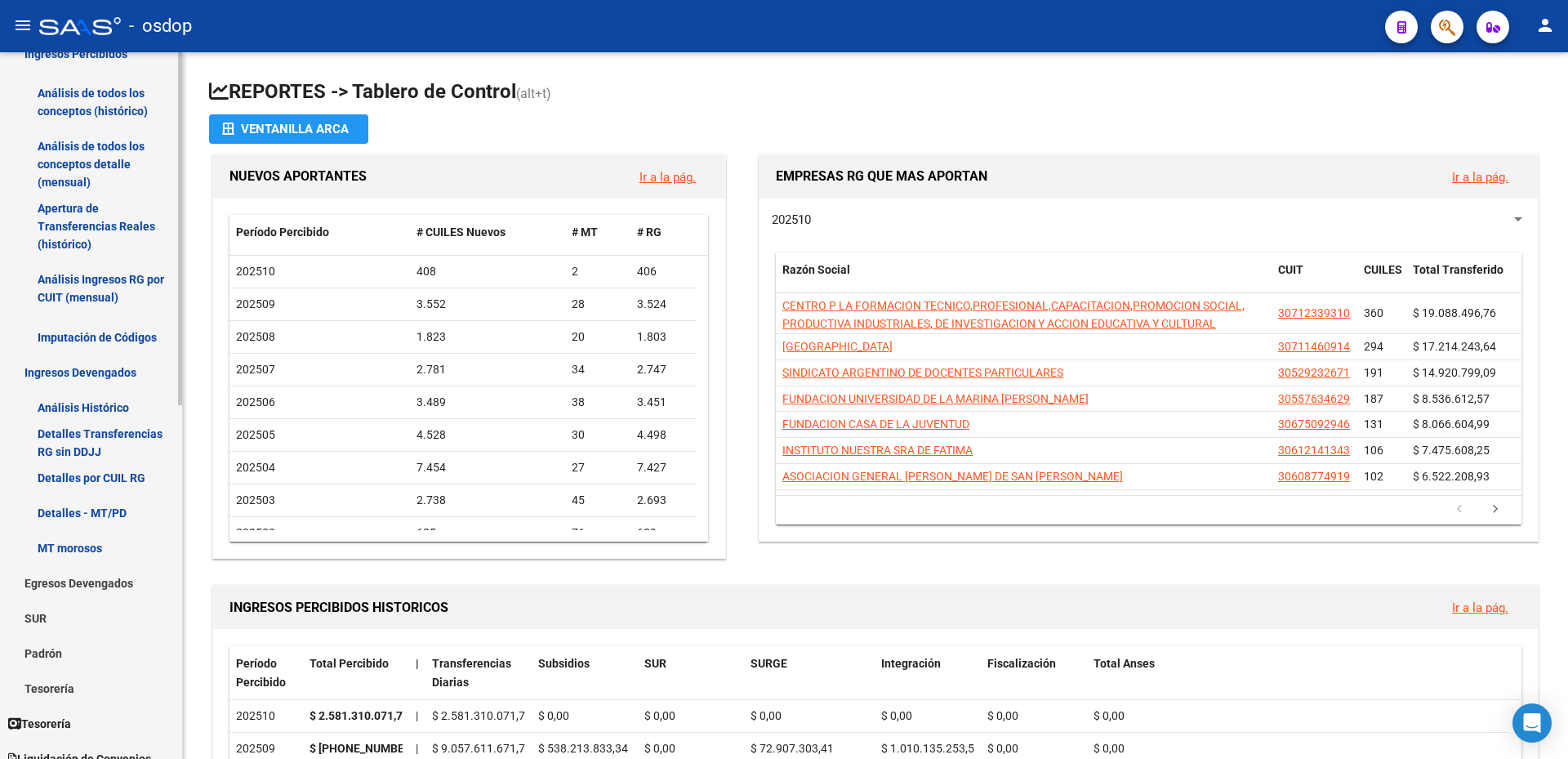
scroll to position [82, 0]
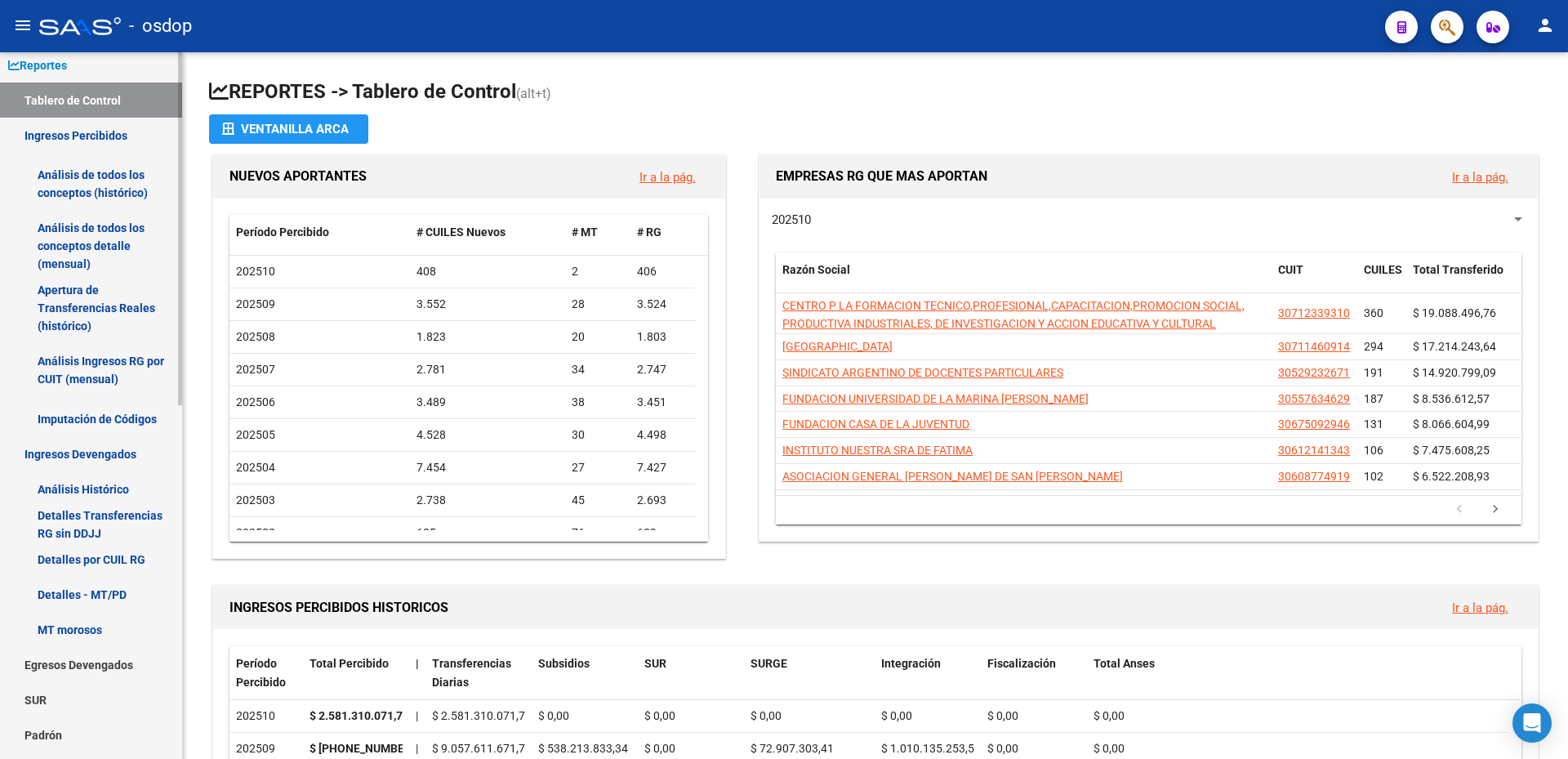
click at [82, 141] on link "Ingresos Percibidos" at bounding box center [91, 135] width 182 height 35
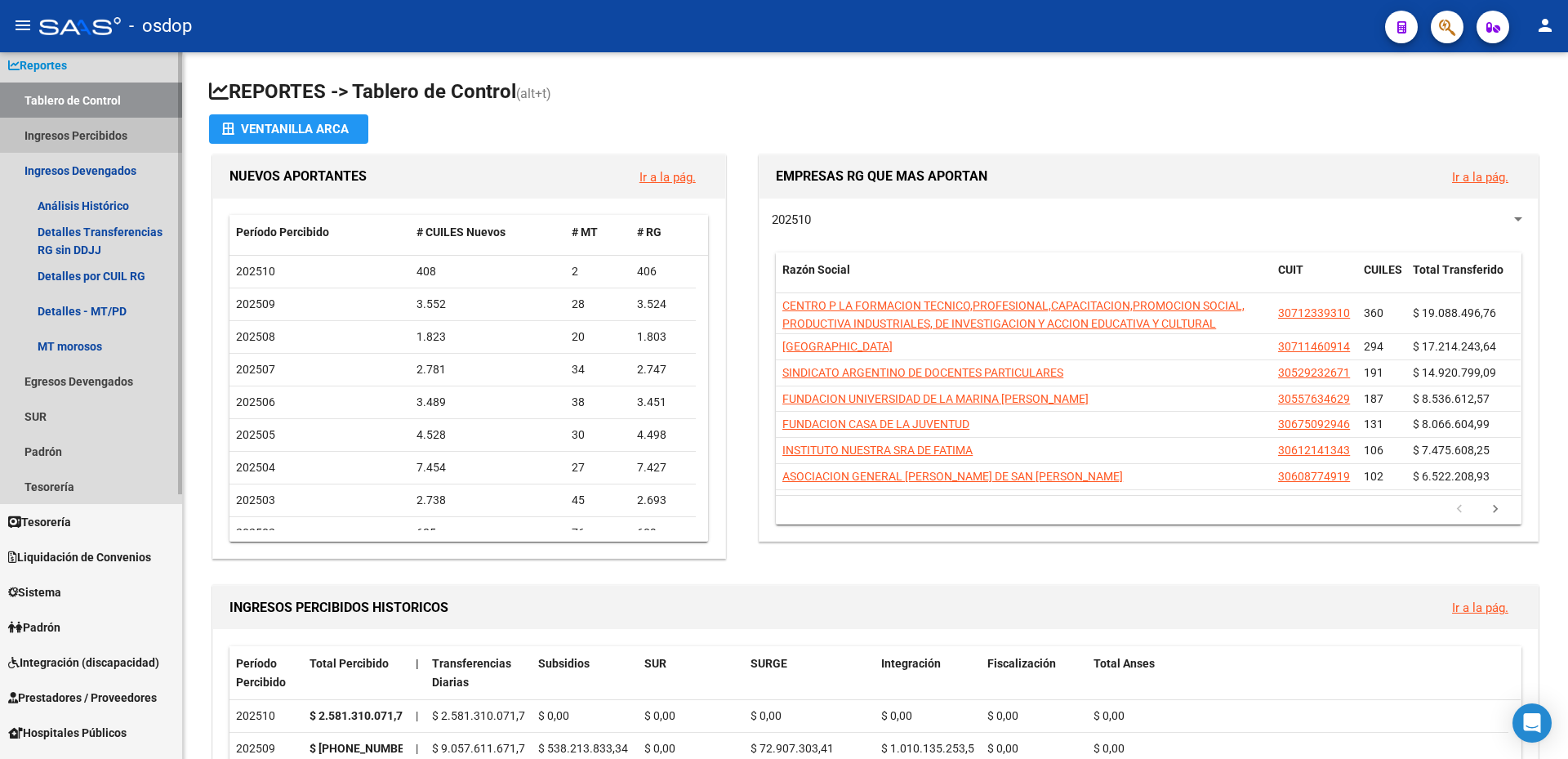
click at [87, 137] on link "Ingresos Percibidos" at bounding box center [91, 135] width 182 height 35
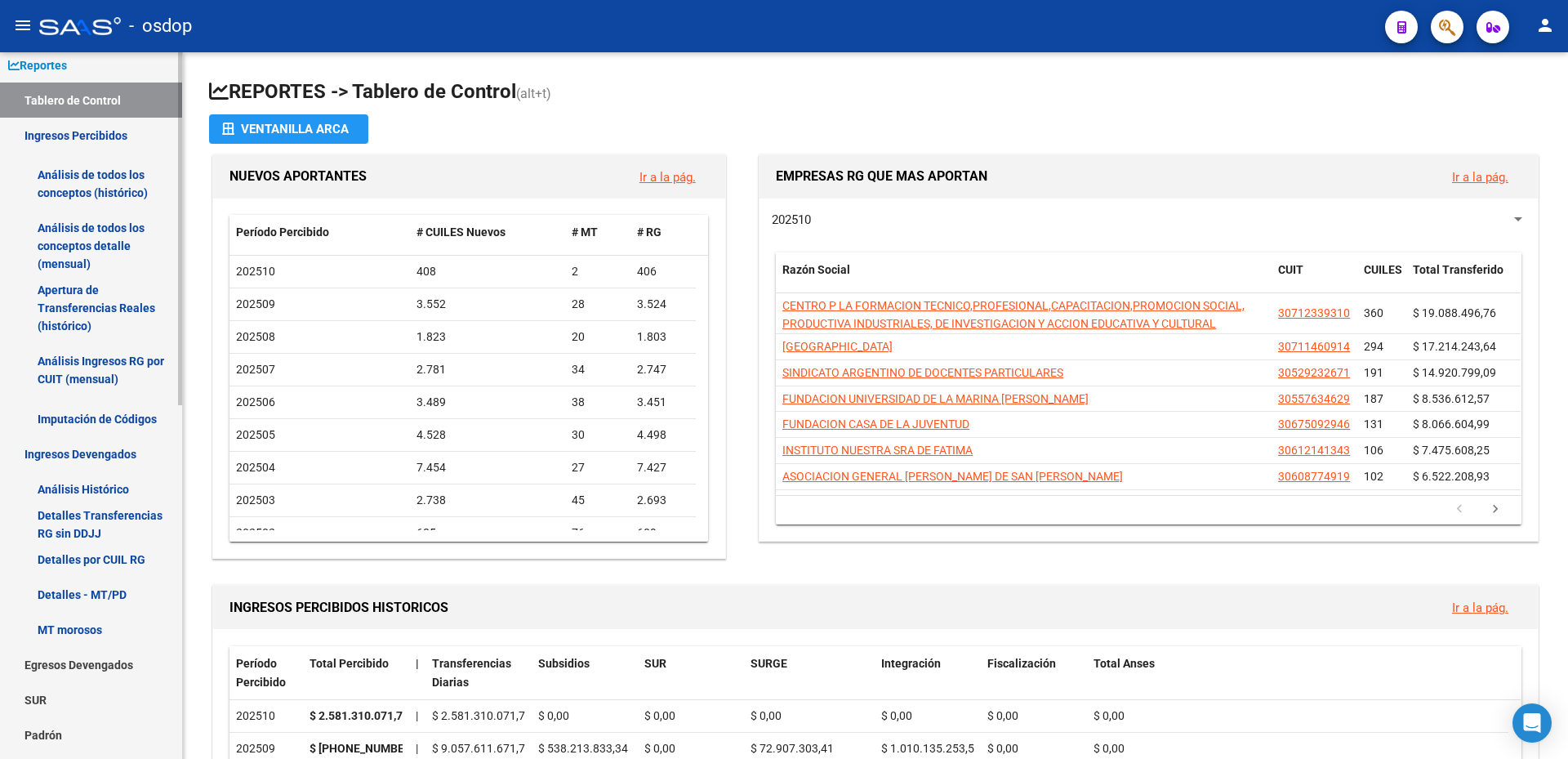
click at [118, 179] on link "Análisis de todos los conceptos (histórico)" at bounding box center [91, 183] width 182 height 62
